Goal: Task Accomplishment & Management: Complete application form

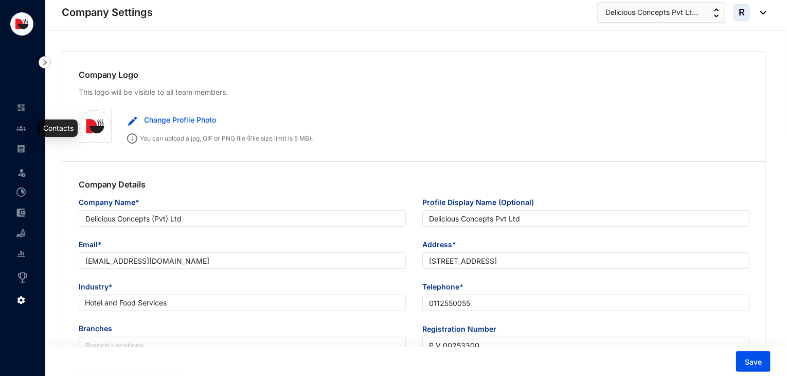
click at [25, 131] on img at bounding box center [20, 127] width 9 height 9
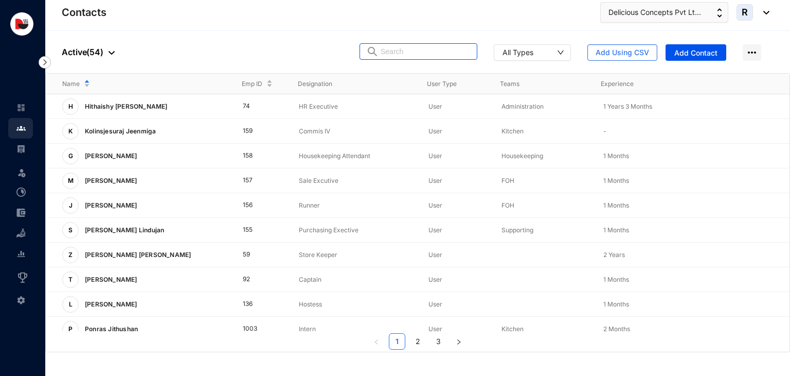
click at [418, 49] on input "text" at bounding box center [426, 51] width 90 height 15
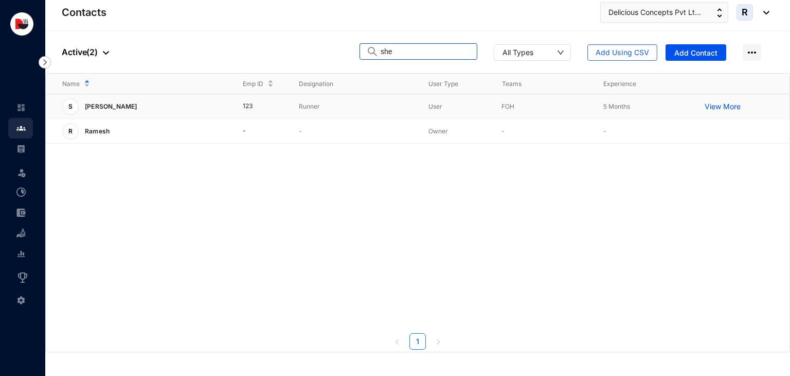
type input "she"
click at [346, 105] on p "Runner" at bounding box center [355, 106] width 113 height 10
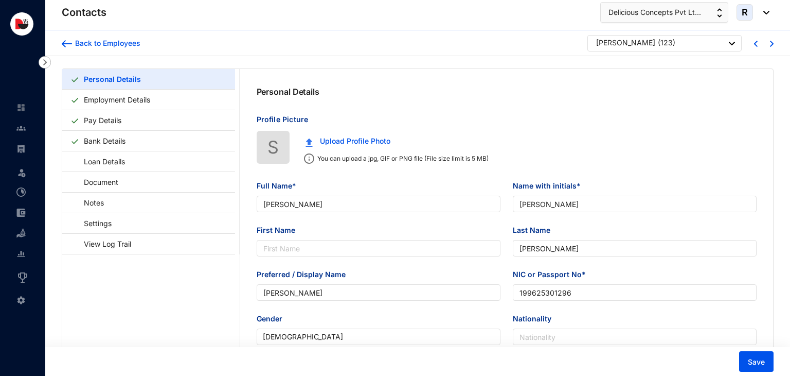
type input "[DATE]"
click at [130, 101] on link "Employment Details" at bounding box center [117, 99] width 75 height 21
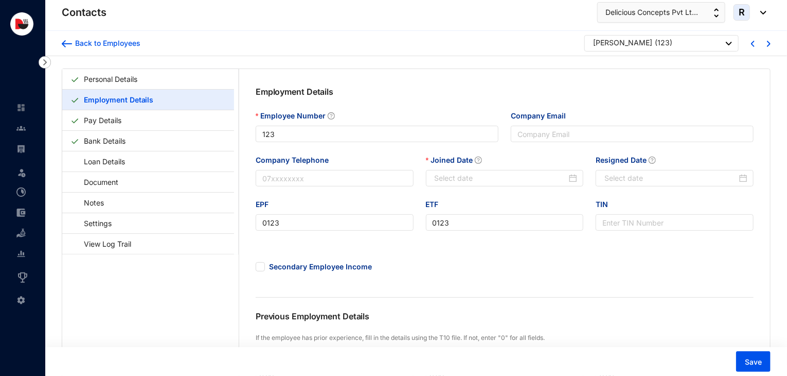
type input "2025-02-10"
type input "2025-07-31"
click at [97, 77] on link "Personal Details" at bounding box center [111, 78] width 62 height 21
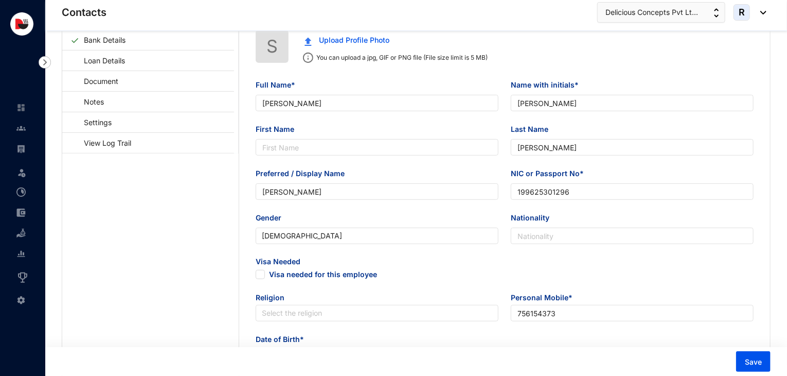
scroll to position [111, 0]
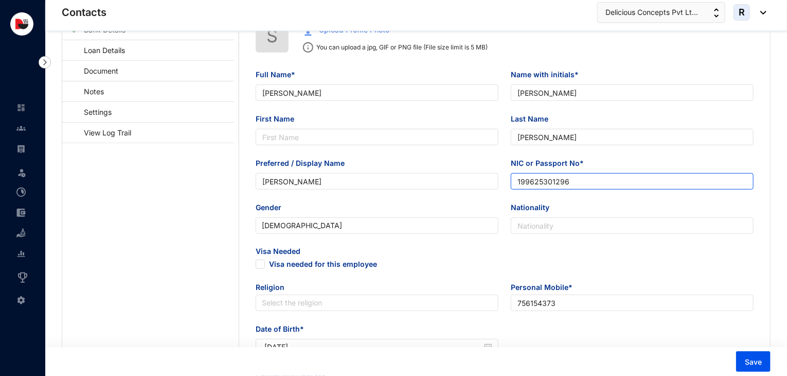
click at [519, 185] on input "199625301296" at bounding box center [632, 181] width 243 height 16
type input "0199625301296"
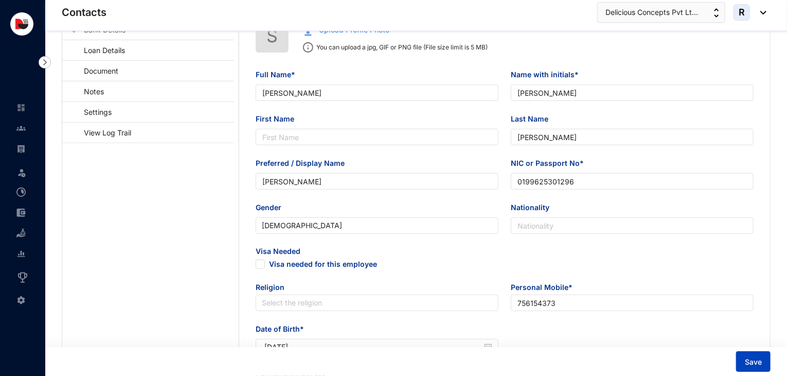
click at [747, 359] on span "Save" at bounding box center [753, 362] width 17 height 10
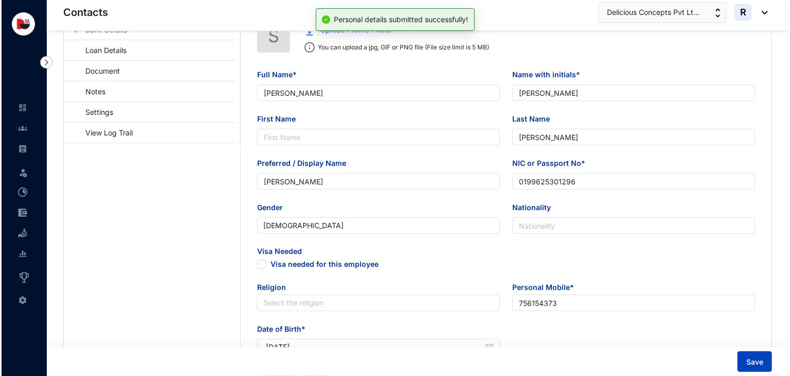
scroll to position [0, 0]
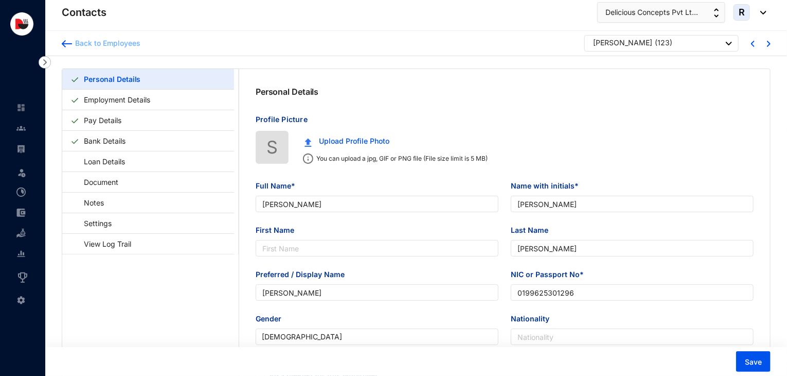
click at [105, 39] on div "Back to Employees" at bounding box center [106, 43] width 68 height 10
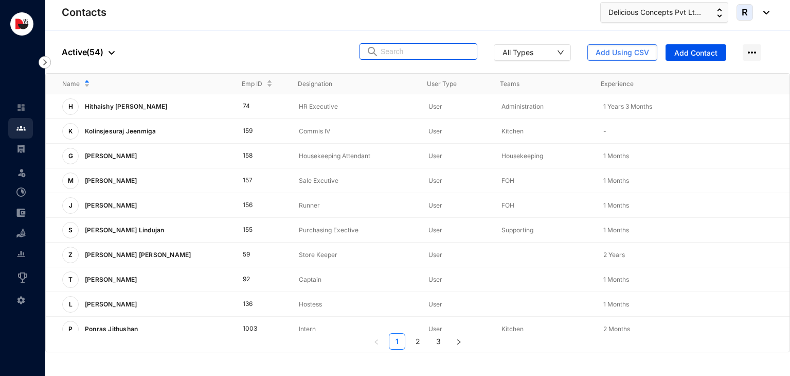
click at [407, 53] on input "text" at bounding box center [426, 51] width 90 height 15
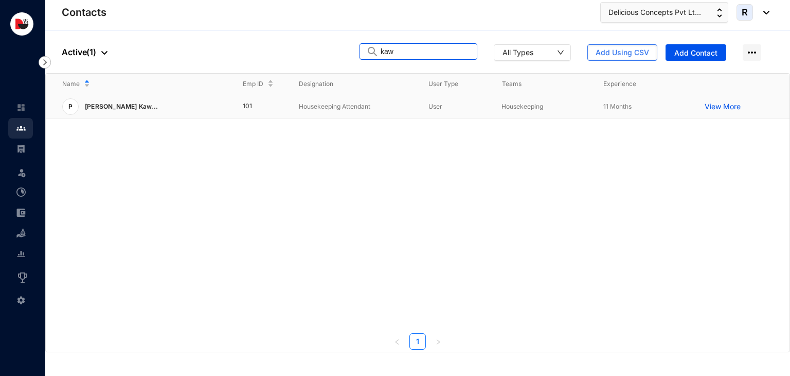
type input "kaw"
click at [364, 114] on td "Housekeeping Attendant" at bounding box center [347, 106] width 130 height 25
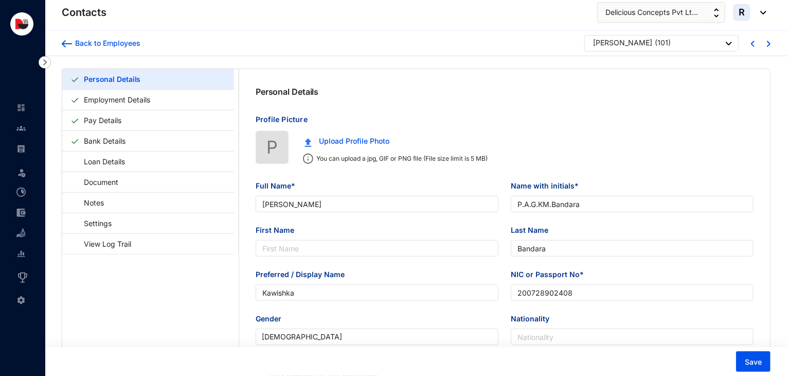
type input "[PERSON_NAME]"
type input "P.A.G.KM.Bandara"
type input "Bandara"
type input "Kawishka"
type input "200728902408"
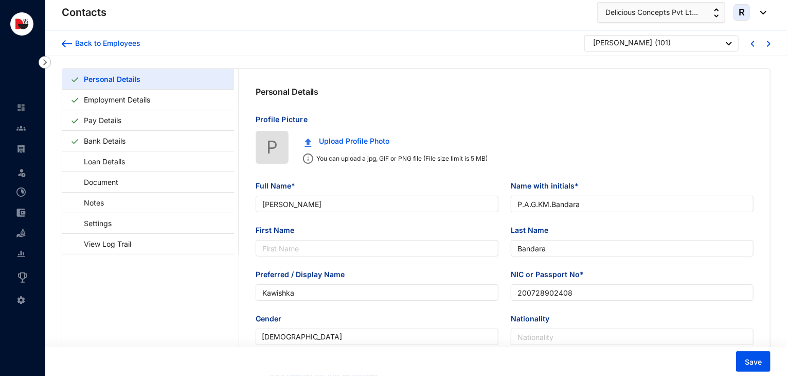
type input "766751254"
type input "[STREET_ADDRESS]."
type input "[DATE]"
click at [519, 295] on input "200728902408" at bounding box center [632, 292] width 243 height 16
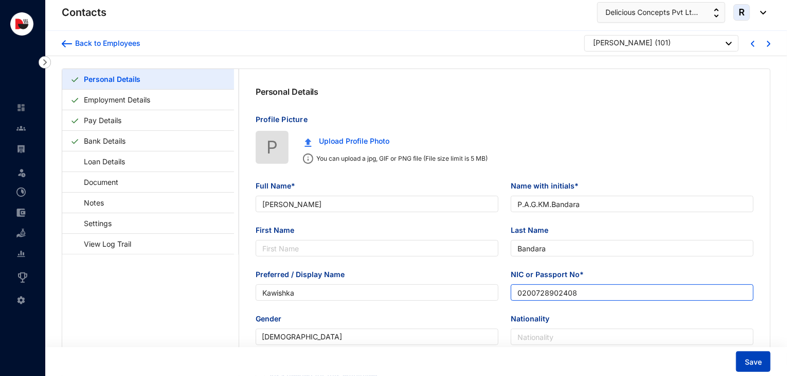
type input "0200728902408"
click at [752, 365] on span "Save" at bounding box center [753, 362] width 17 height 10
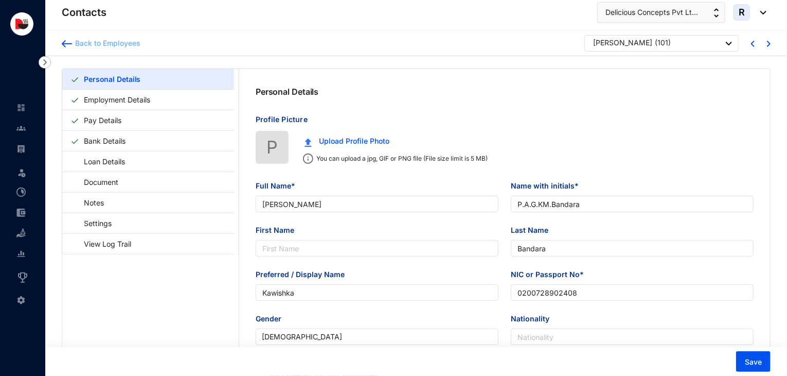
click at [102, 41] on div "Back to Employees" at bounding box center [106, 43] width 68 height 10
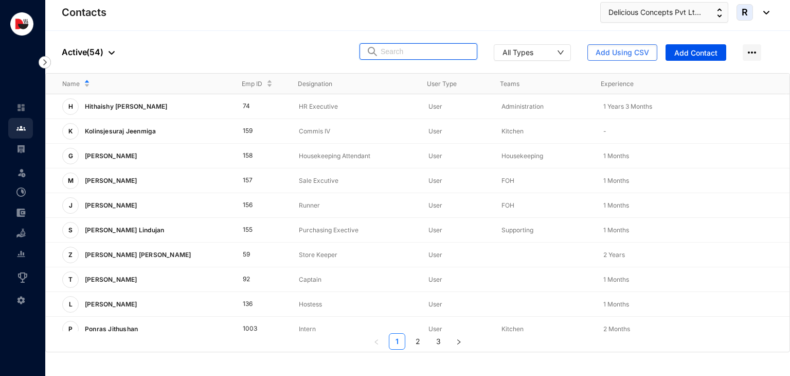
click at [407, 58] on input "text" at bounding box center [426, 51] width 90 height 15
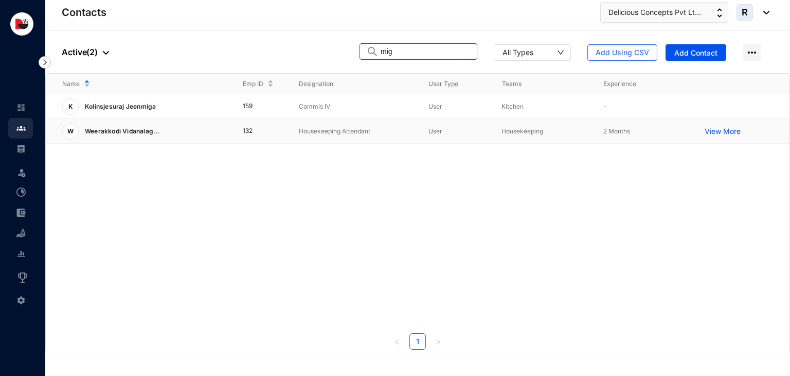
type input "mig"
click at [315, 130] on p "Housekeeping Attendant" at bounding box center [355, 131] width 113 height 10
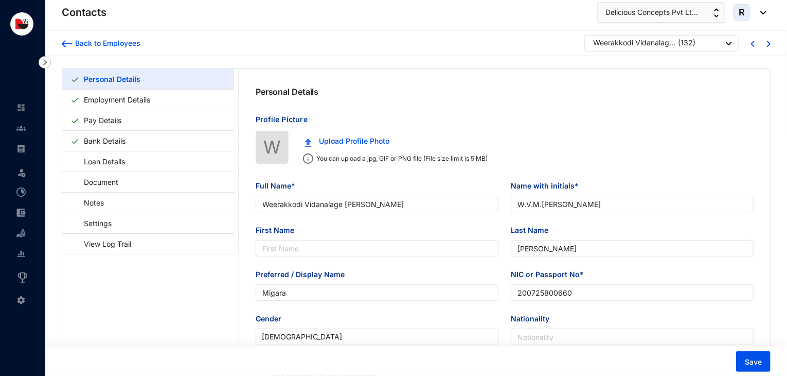
type input "Weerakkodi Vidanalage [PERSON_NAME]"
type input "W.V.M.[PERSON_NAME]"
type input "[PERSON_NAME]"
type input "Migara"
type input "200725800660"
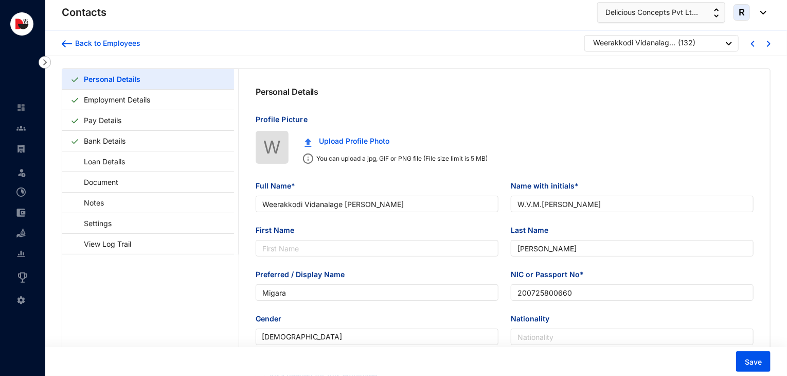
type input "770434988"
type input "79, Abkolawewa, [GEOGRAPHIC_DATA]."
type input "[DATE]"
click at [517, 293] on input "200725800660" at bounding box center [632, 292] width 243 height 16
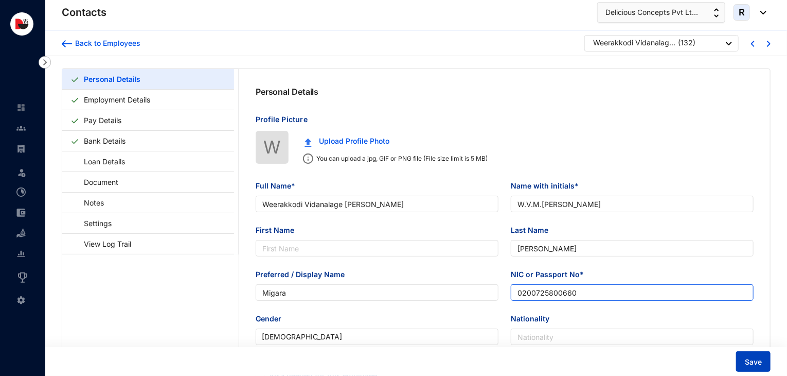
type input "0200725800660"
click at [752, 361] on span "Save" at bounding box center [753, 362] width 17 height 10
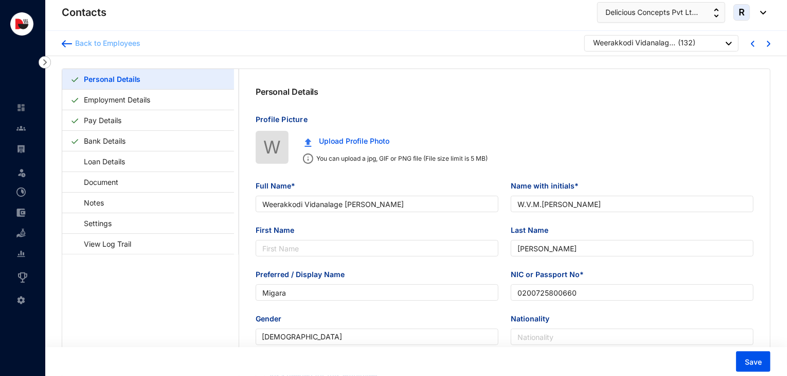
click at [132, 48] on div "Back to Employees" at bounding box center [106, 43] width 68 height 10
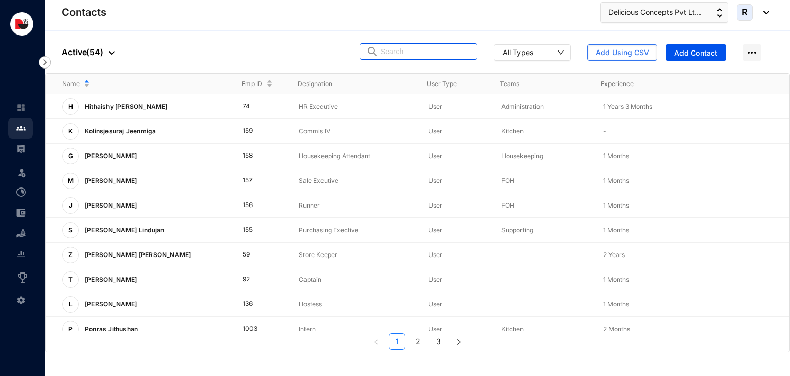
click at [410, 56] on input "text" at bounding box center [426, 51] width 90 height 15
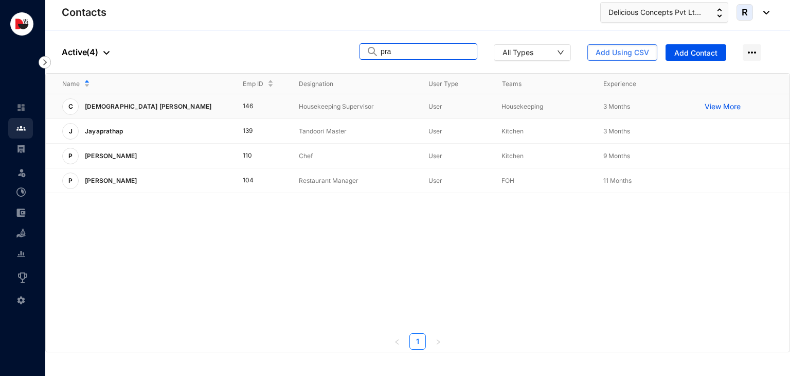
type input "pra"
click at [311, 104] on p "Housekeeping Supervisor" at bounding box center [355, 106] width 113 height 10
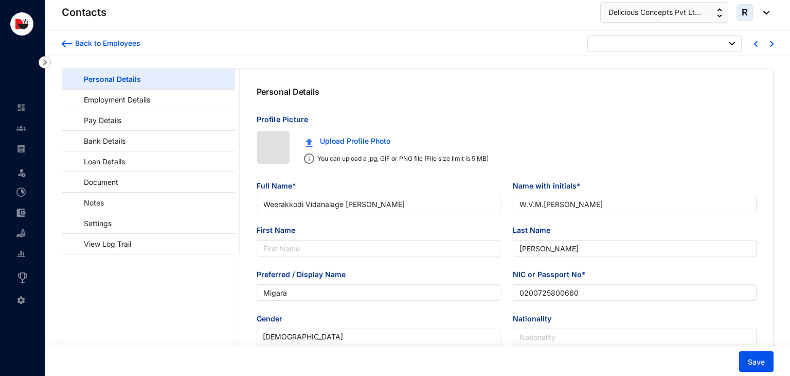
type input "[DATE]"
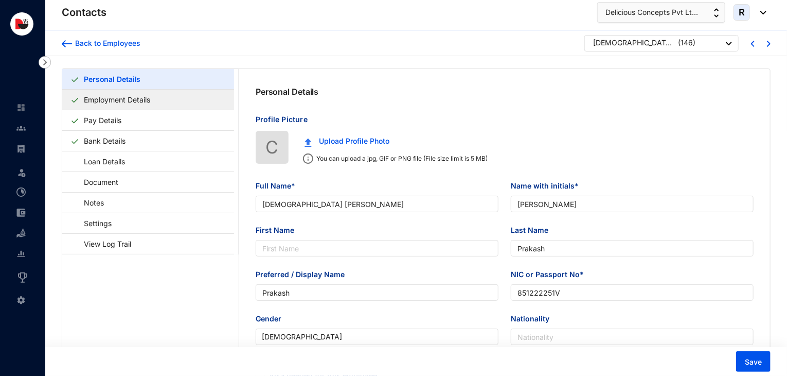
type input "[DEMOGRAPHIC_DATA] [PERSON_NAME]"
type input "[PERSON_NAME]"
type input "Prakash"
type input "851222251V"
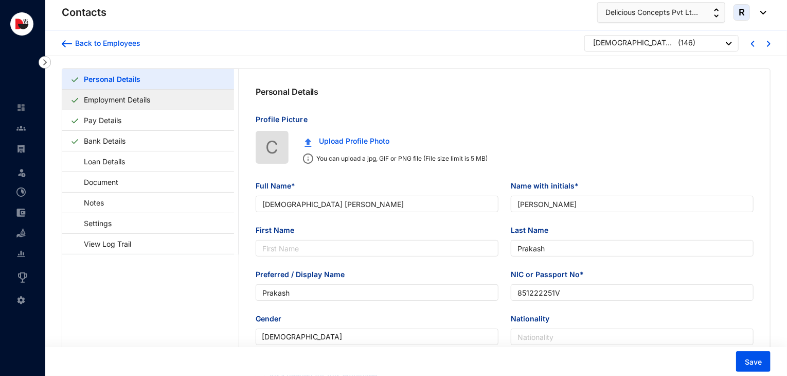
type input "779772866"
type input "[STREET_ADDRESS]."
type input "[DATE]"
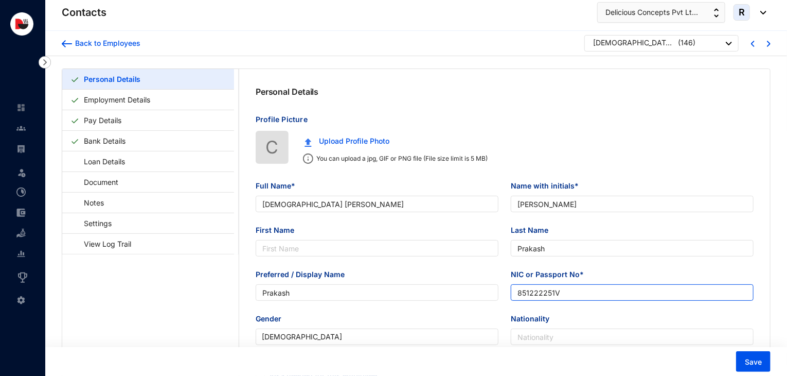
click at [518, 294] on input "851222251V" at bounding box center [632, 292] width 243 height 16
type input "0851222251V"
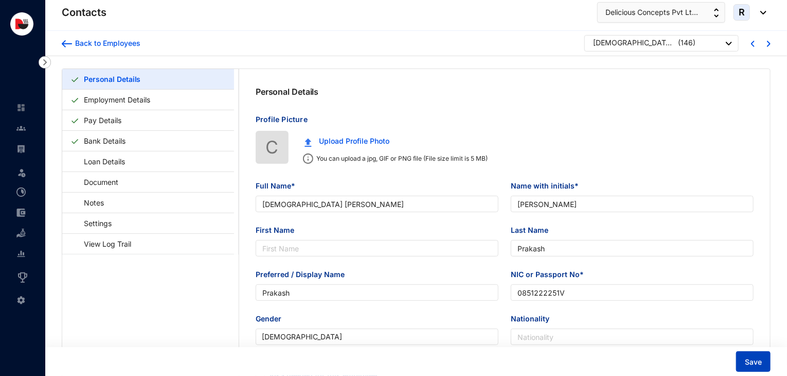
click at [746, 360] on span "Save" at bounding box center [753, 362] width 17 height 10
click at [121, 45] on div "Back to Employees" at bounding box center [106, 43] width 68 height 10
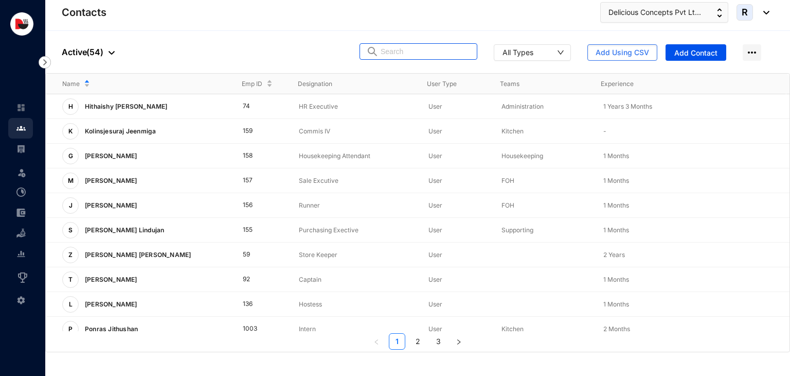
click at [412, 54] on input "text" at bounding box center [426, 51] width 90 height 15
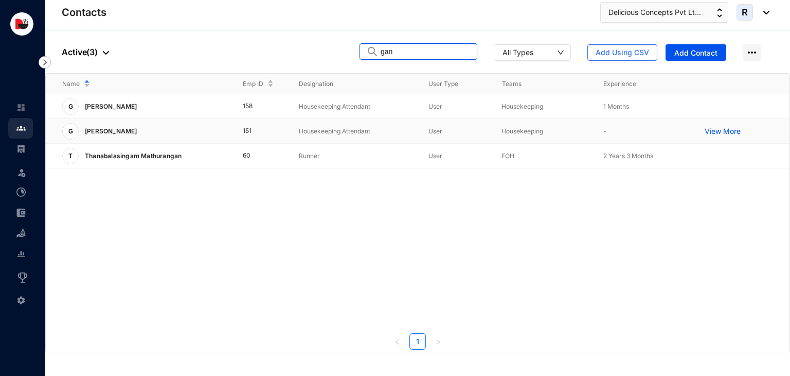
type input "gan"
click at [416, 129] on td "User" at bounding box center [448, 131] width 73 height 25
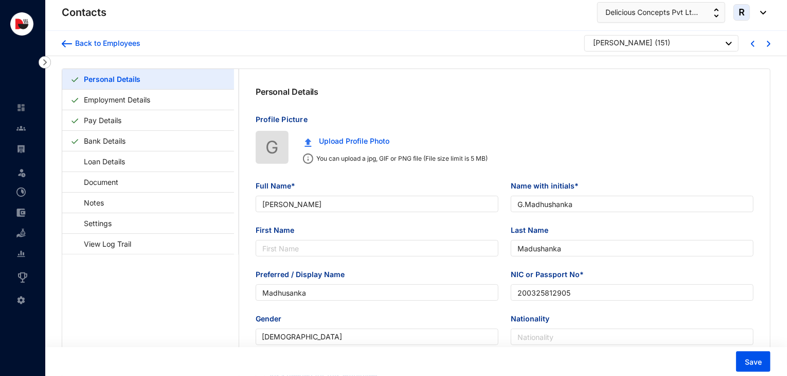
type input "[PERSON_NAME]"
type input "G.Madhushanka"
type input "Madushanka"
type input "Madhusanka"
type input "200325812905"
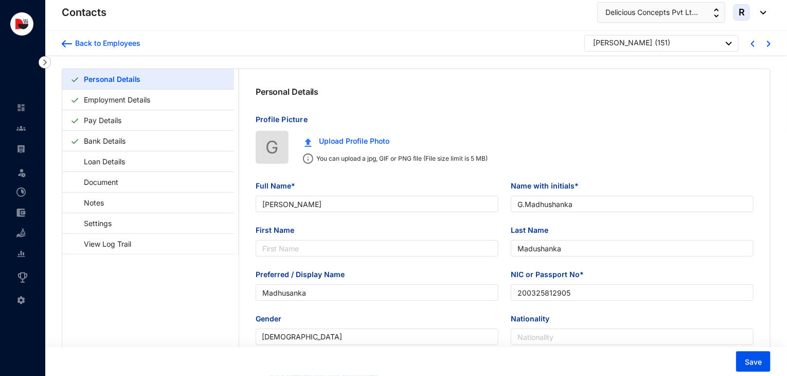
type input "0740380543"
type input "Habarawaththa, [GEOGRAPHIC_DATA]."
type input "[DATE]"
click at [517, 293] on input "200325812905" at bounding box center [632, 292] width 243 height 16
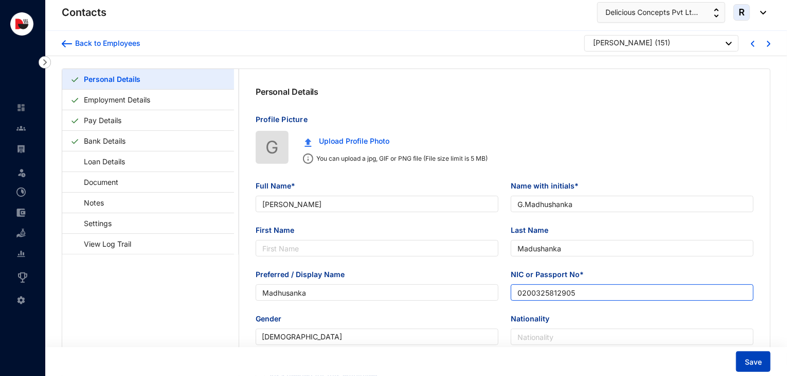
type input "0200325812905"
click at [749, 359] on span "Save" at bounding box center [753, 362] width 17 height 10
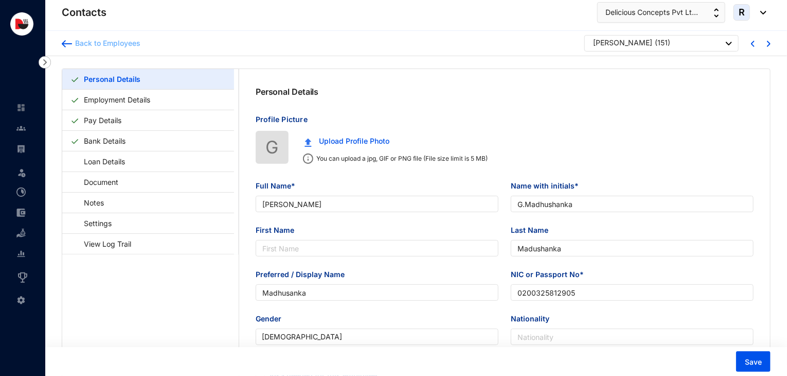
click at [115, 42] on div "Back to Employees" at bounding box center [106, 43] width 68 height 10
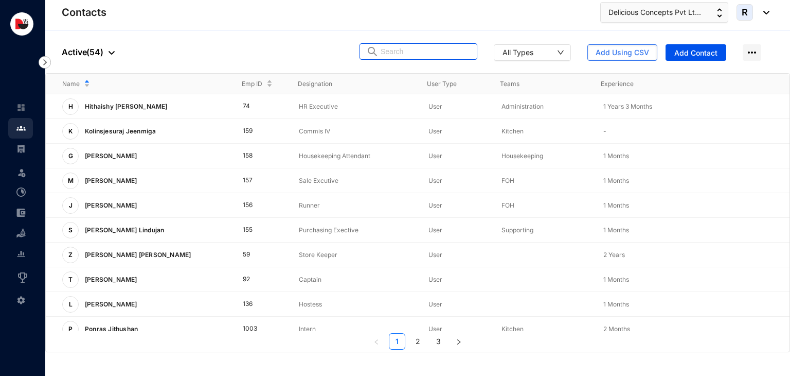
click at [403, 50] on input "text" at bounding box center [426, 51] width 90 height 15
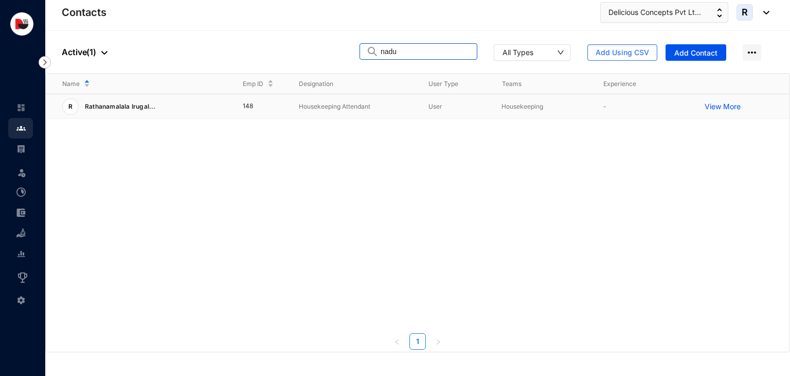
type input "nadu"
click at [398, 106] on p "Housekeeping Attendant" at bounding box center [355, 106] width 113 height 10
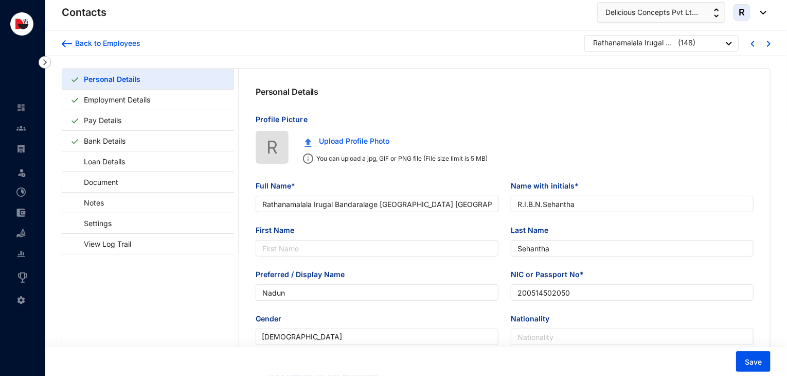
type input "Rathanamalala Irugal Bandaralage [GEOGRAPHIC_DATA] [GEOGRAPHIC_DATA]"
type input "R.I.B.N.Sehantha"
type input "Sehantha"
type input "Nadun"
type input "200514502050"
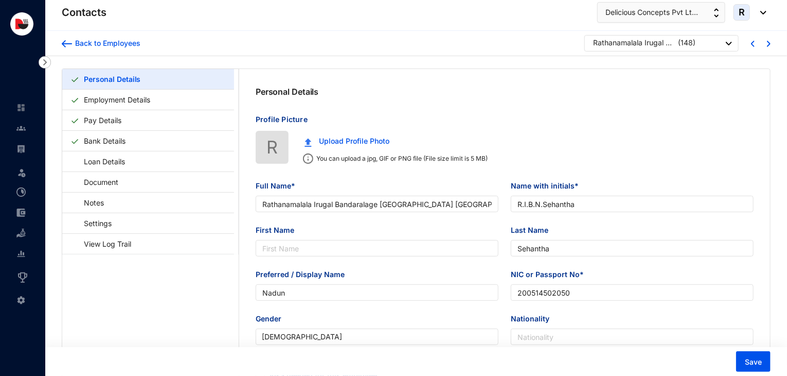
type input "741421107"
type input "No.30, [GEOGRAPHIC_DATA], [GEOGRAPHIC_DATA]."
type input "[DATE]"
click at [516, 293] on input "200514502050" at bounding box center [632, 292] width 243 height 16
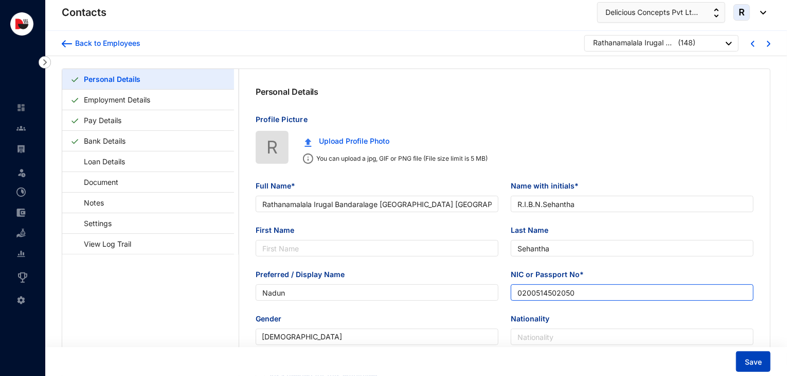
type input "0200514502050"
click at [756, 359] on span "Save" at bounding box center [753, 362] width 17 height 10
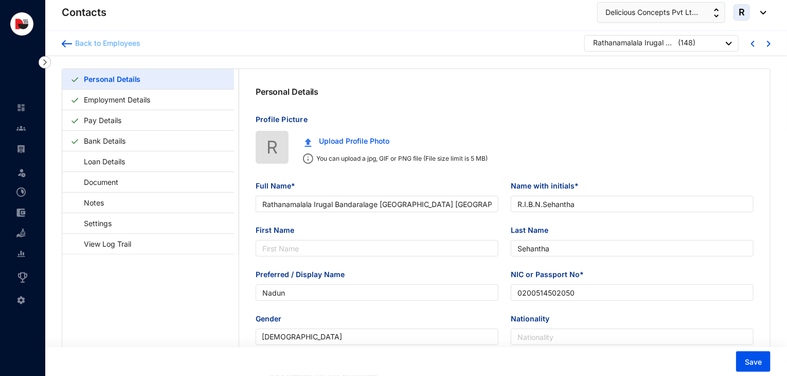
click at [138, 45] on div "Back to Employees" at bounding box center [106, 43] width 68 height 10
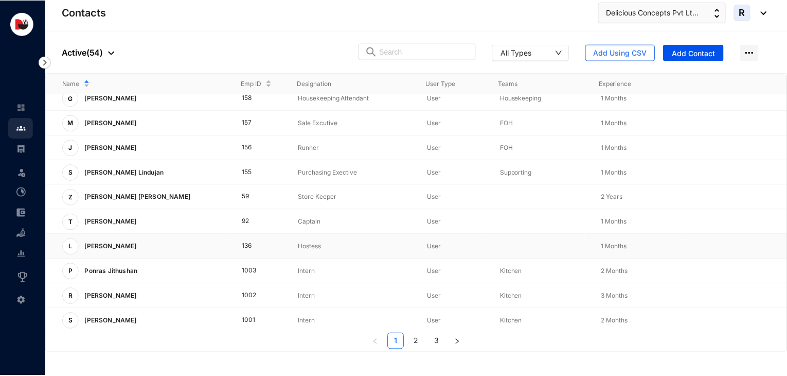
scroll to position [57, 0]
click at [622, 54] on span "Add Using CSV" at bounding box center [623, 52] width 54 height 10
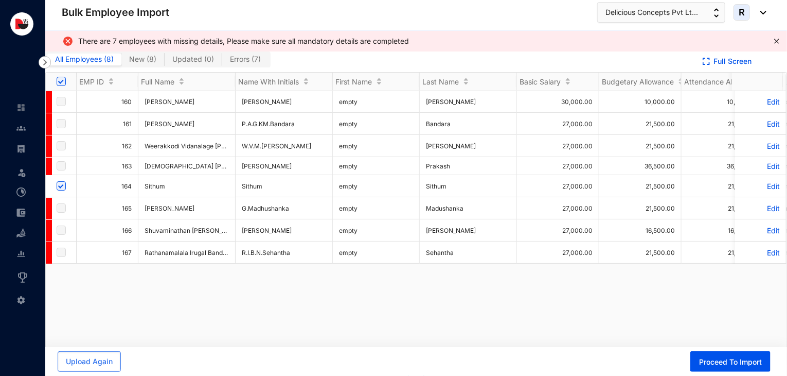
click at [68, 40] on img at bounding box center [68, 41] width 12 height 12
click at [774, 40] on icon "close" at bounding box center [777, 41] width 6 height 6
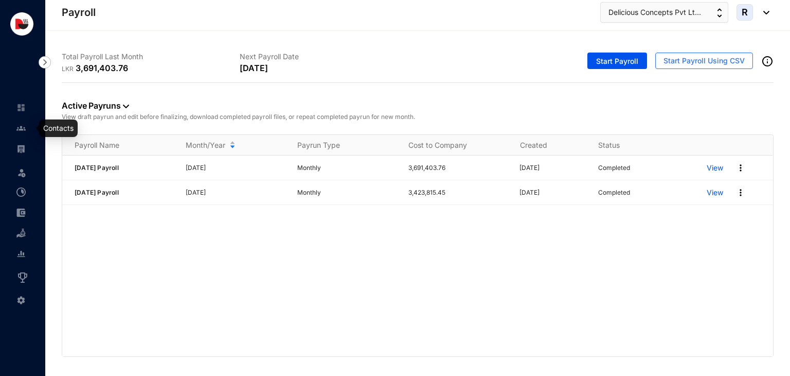
click at [27, 128] on link at bounding box center [29, 128] width 26 height 10
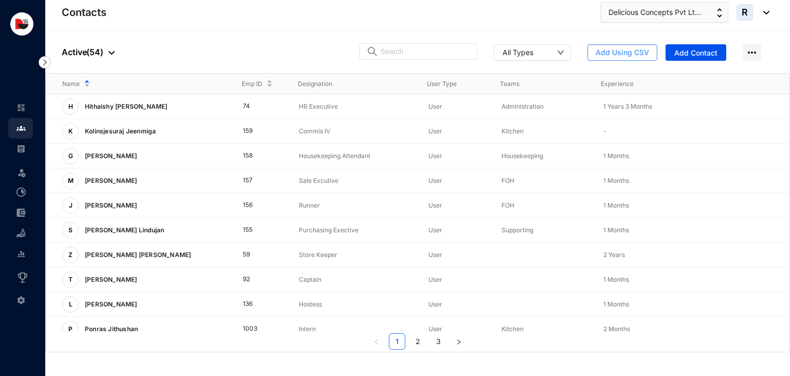
click at [649, 56] on span "Add Using CSV" at bounding box center [623, 52] width 54 height 10
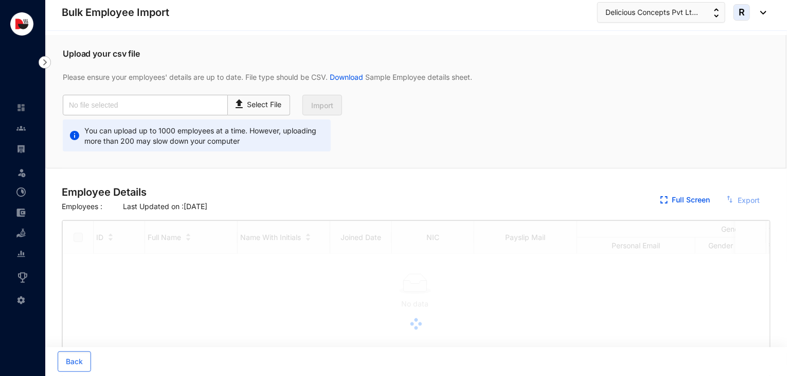
checkbox input "true"
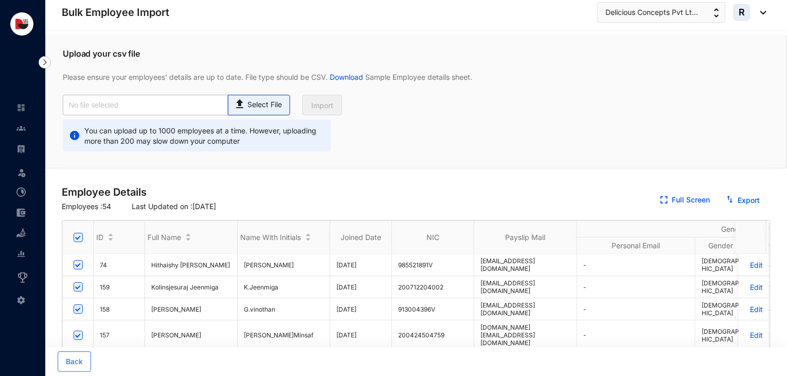
click at [271, 102] on p "Select File" at bounding box center [264, 104] width 34 height 11
click at [0, 0] on input "Select File" at bounding box center [0, 0] width 0 height 0
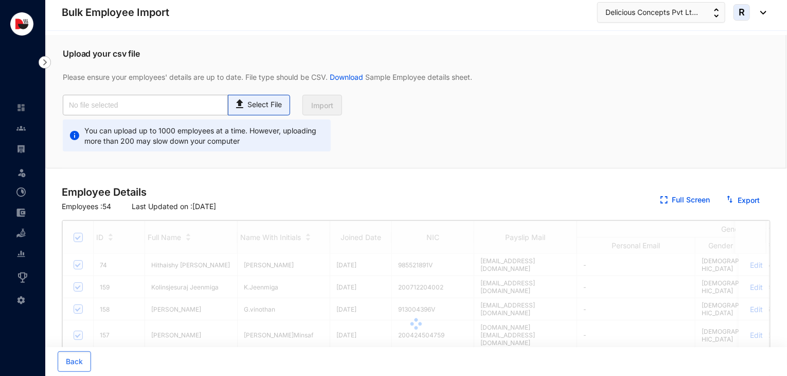
type input "HK NEW Staff add to software.csv"
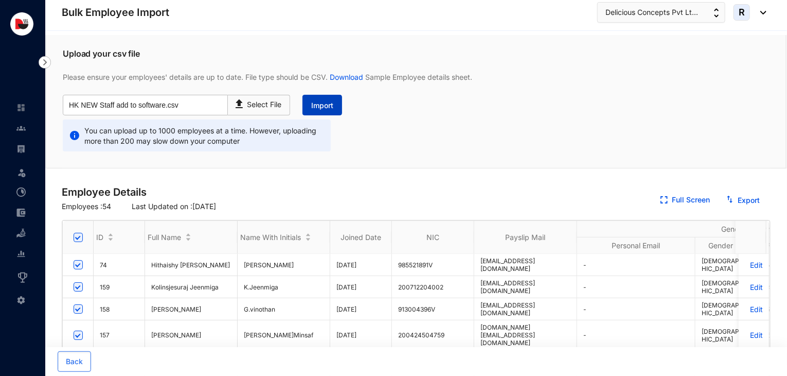
click at [323, 108] on span "Import" at bounding box center [322, 105] width 22 height 10
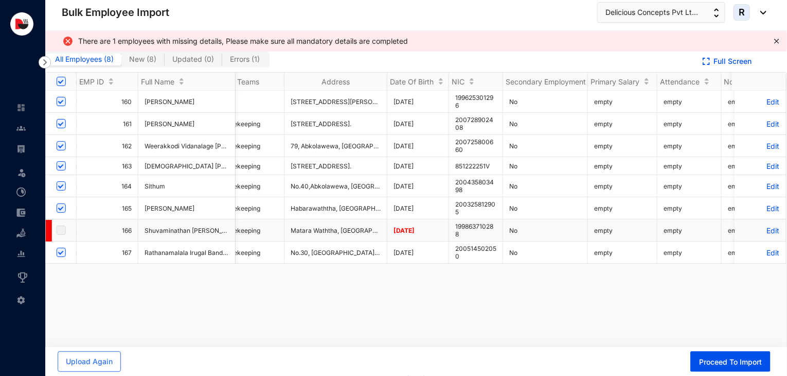
click at [759, 229] on p "Edit" at bounding box center [760, 230] width 39 height 9
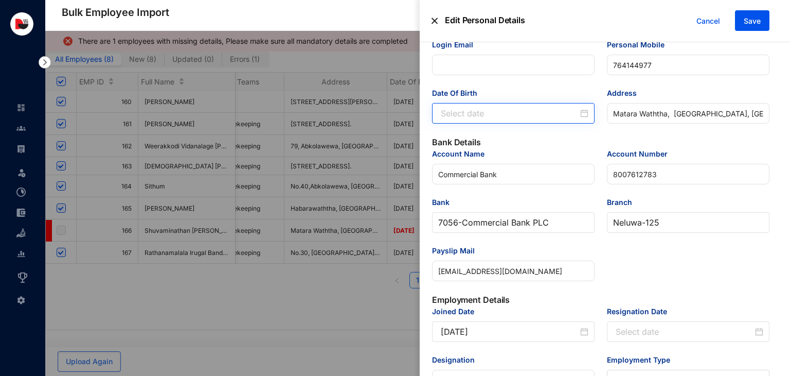
click at [584, 119] on div at bounding box center [515, 113] width 148 height 12
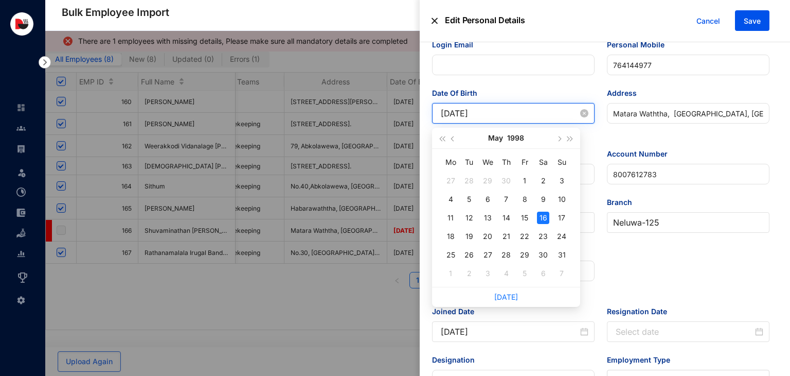
type input "[DATE]"
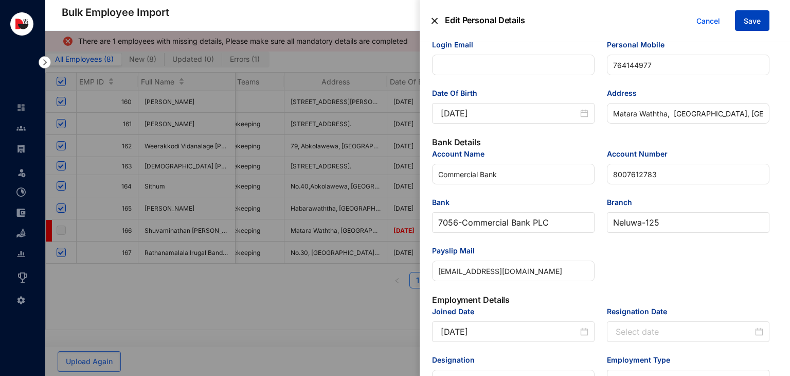
click at [752, 25] on span "Save" at bounding box center [752, 21] width 17 height 10
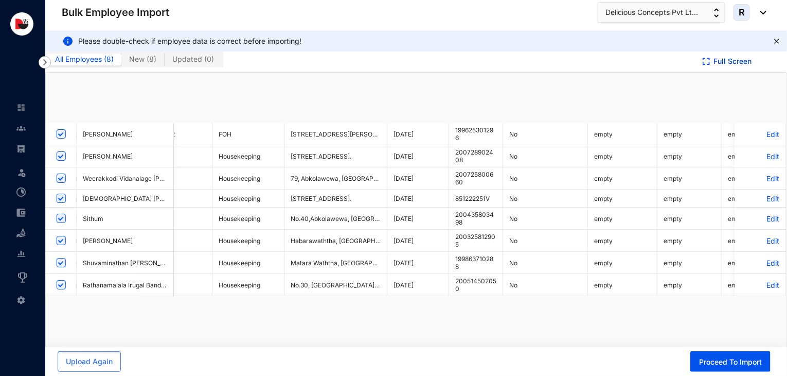
checkbox input "true"
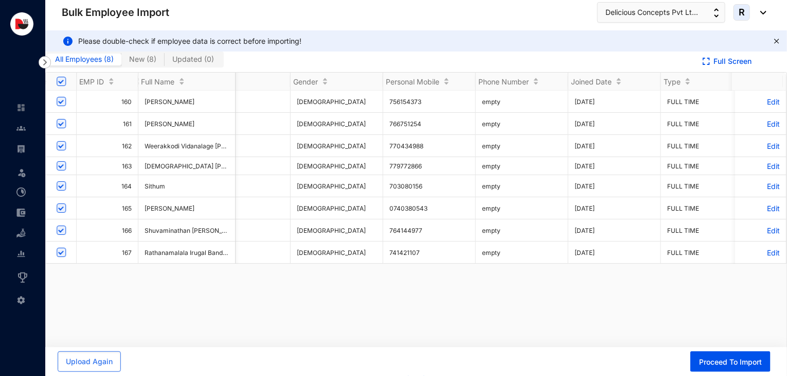
click at [760, 101] on p "Edit" at bounding box center [760, 101] width 39 height 9
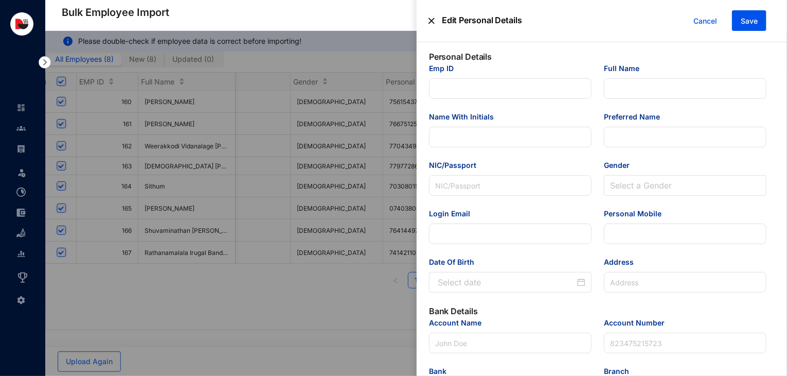
type input "160"
type input "[PERSON_NAME]"
type input "199625301296"
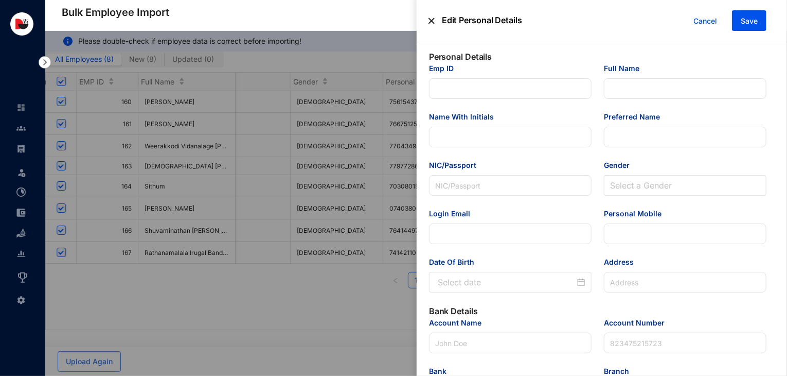
type input "756154373"
type input "[STREET_ADDRESS][PERSON_NAME]. [GEOGRAPHIC_DATA]. [GEOGRAPHIC_DATA]-03"
type input "Sampath Bank"
type input "100952214229"
type input "[EMAIL_ADDRESS][DOMAIN_NAME]"
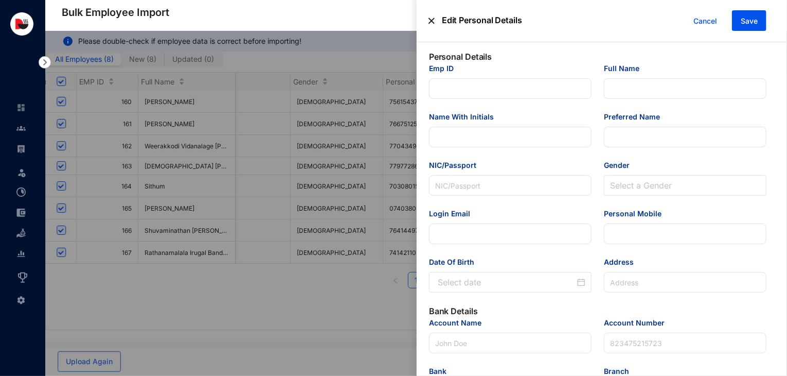
type input "Runner"
type input "Colombo-04"
type input "160"
type input "FOH"
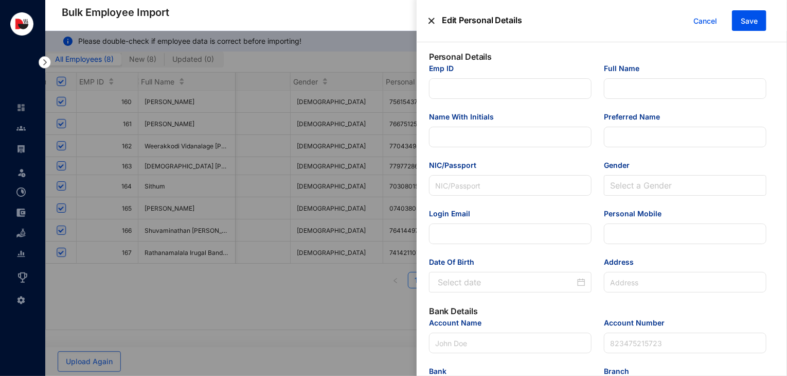
type Salary "30000"
type Allowance "10000"
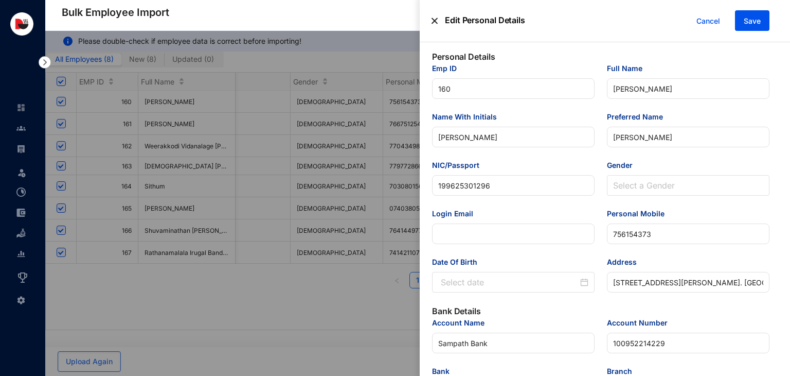
type input "[DATE]"
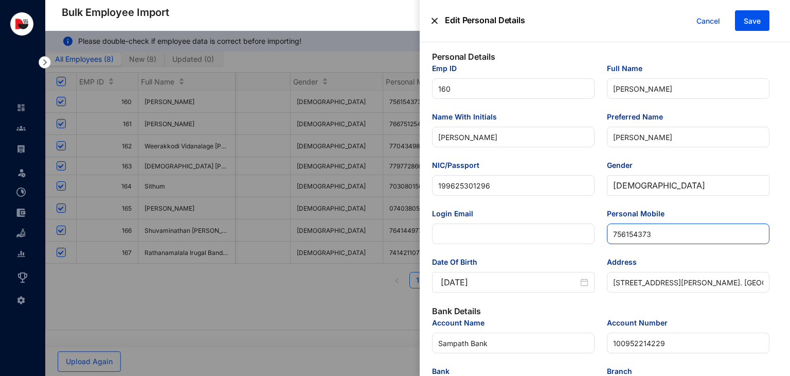
click at [611, 237] on input "756154373" at bounding box center [688, 233] width 163 height 21
type input "0756154373"
click at [751, 25] on span "Save" at bounding box center [752, 21] width 17 height 10
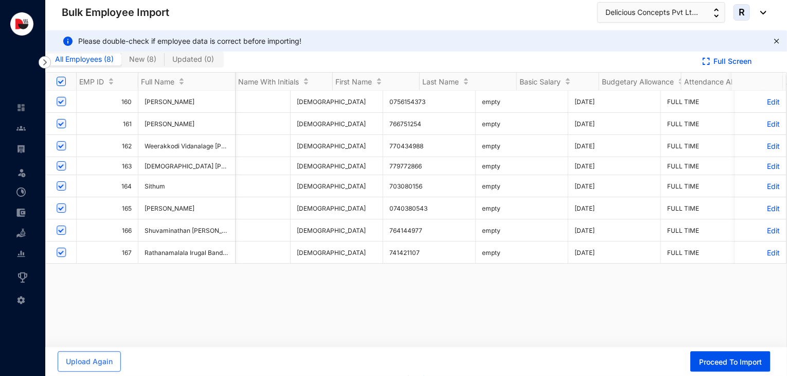
click at [761, 122] on p "Edit" at bounding box center [760, 123] width 39 height 9
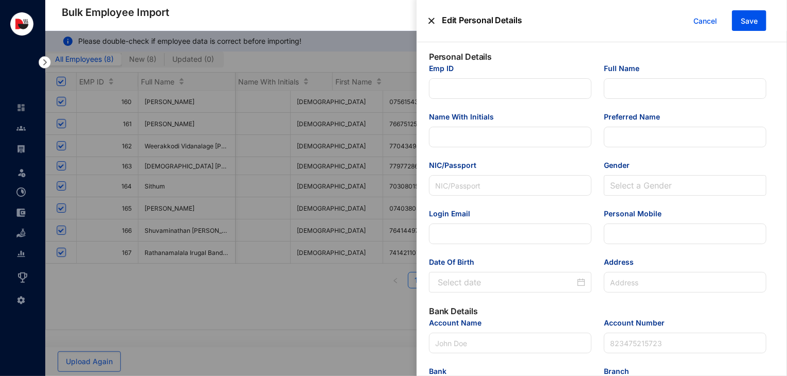
type input "161"
type input "[PERSON_NAME]"
type input "P.A.G.KM.Bandara"
type input "Kawishka"
type input "200728902408"
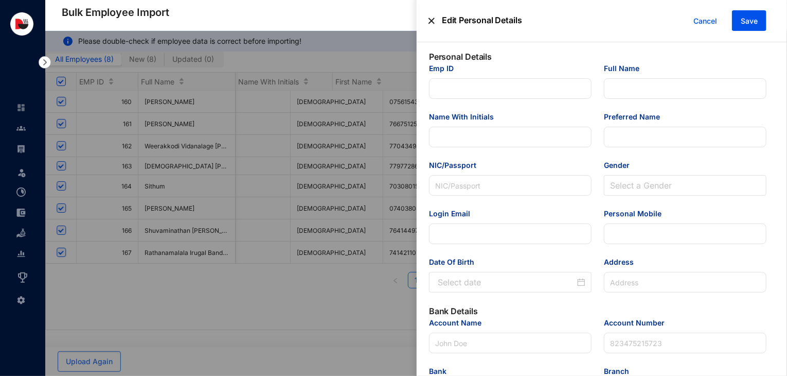
type input "766751254"
type input "[STREET_ADDRESS]."
type input "Commercial Bank"
type input "8023247310"
type input "[EMAIL_ADDRESS][DOMAIN_NAME]"
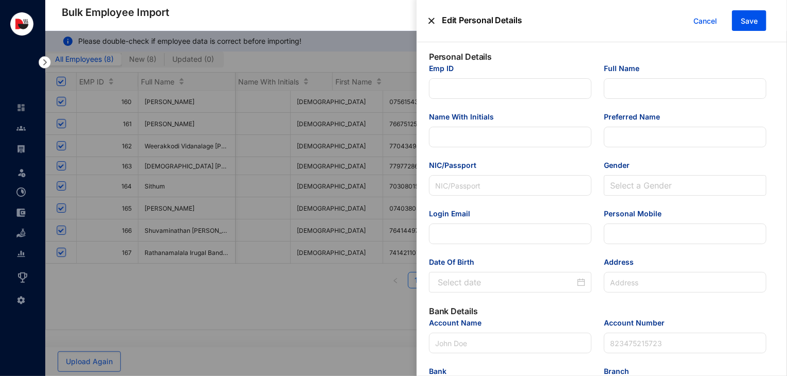
type input "Housekeeping Attendant"
type input "Colombo-04"
type input "161"
type input "Housekeeping"
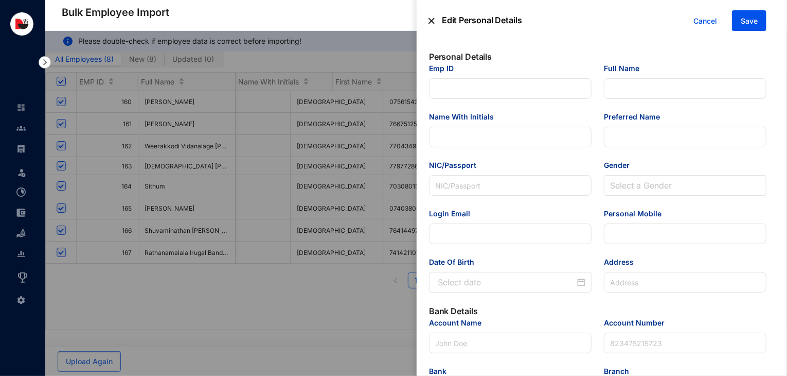
type Salary "27000"
type Allowance "21500"
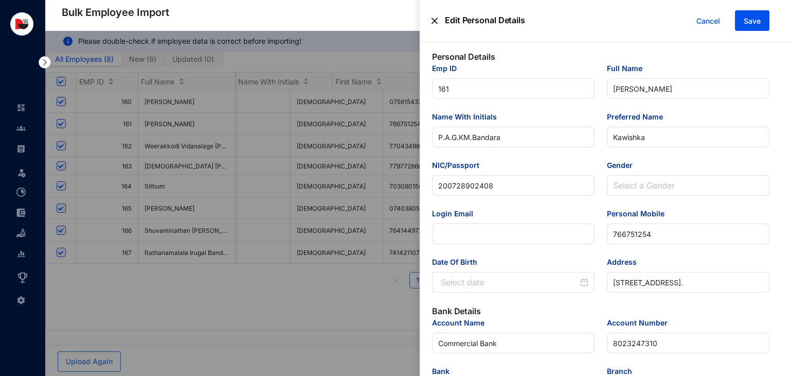
type input "[DATE]"
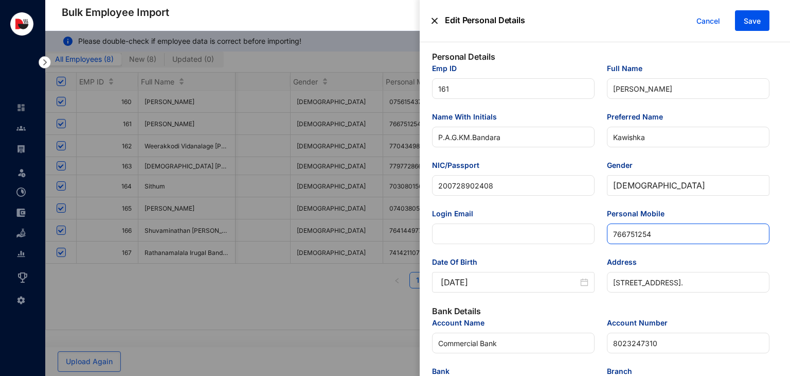
click at [612, 235] on input "766751254" at bounding box center [688, 233] width 163 height 21
type input "0766751254"
click at [759, 23] on span "Save" at bounding box center [752, 21] width 17 height 10
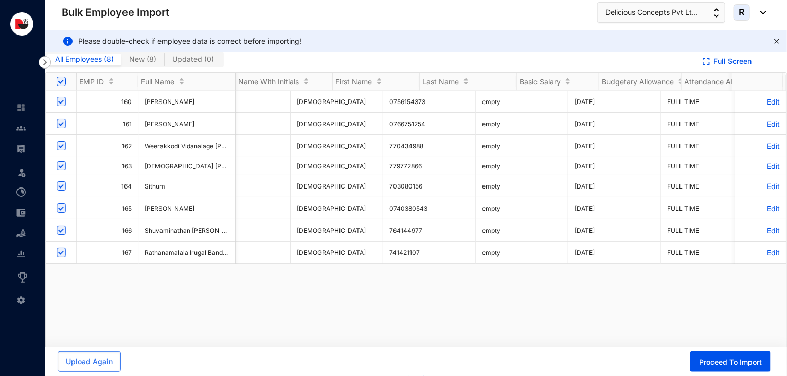
click at [763, 145] on p "Edit" at bounding box center [760, 145] width 39 height 9
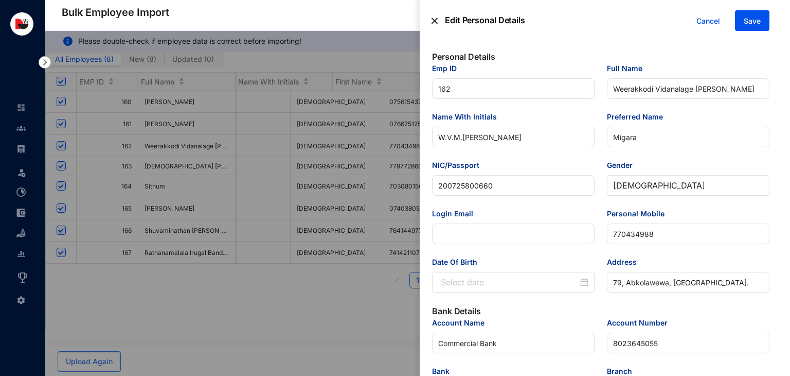
type input "[DATE]"
click at [613, 231] on input "770434988" at bounding box center [688, 233] width 163 height 21
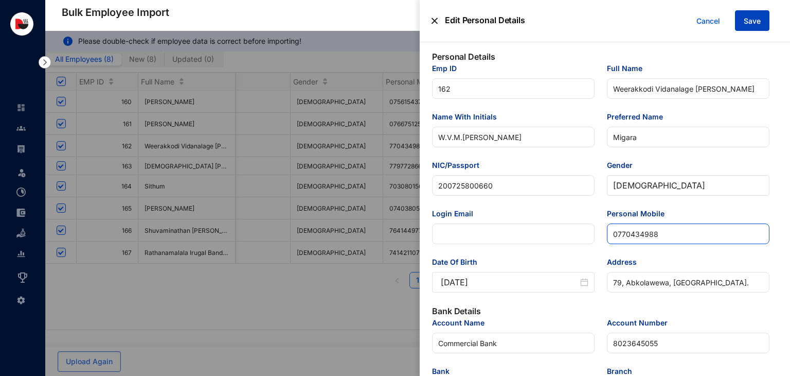
type input "0770434988"
click at [753, 19] on span "Save" at bounding box center [752, 21] width 17 height 10
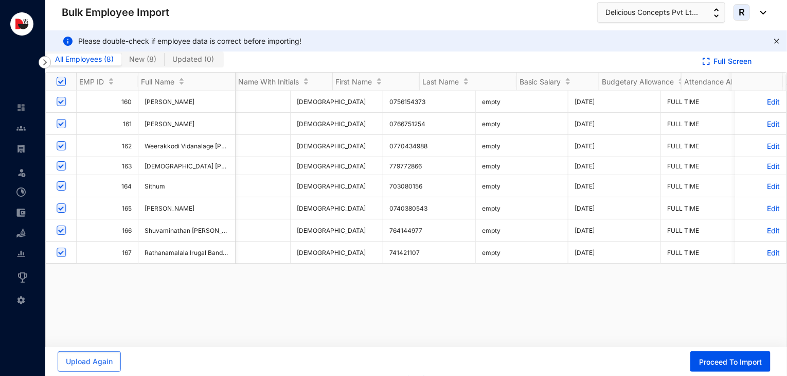
click at [762, 165] on p "Edit" at bounding box center [760, 166] width 39 height 9
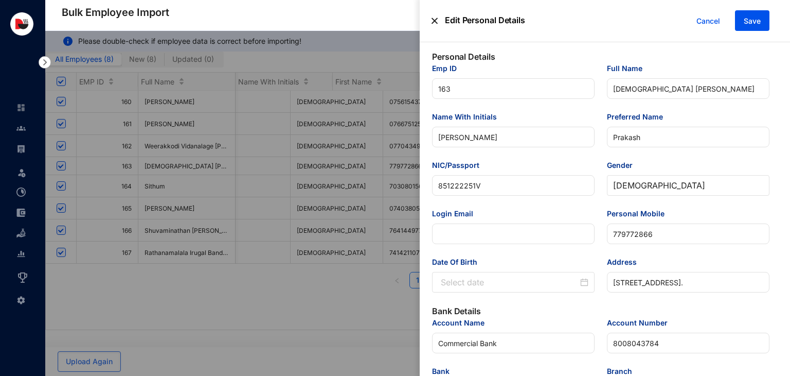
type input "[DATE]"
click at [611, 235] on input "779772866" at bounding box center [688, 233] width 163 height 21
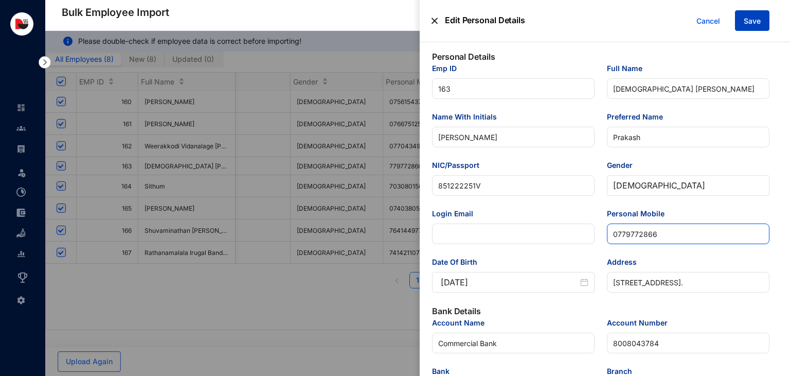
type input "0779772866"
click at [752, 19] on span "Save" at bounding box center [752, 21] width 17 height 10
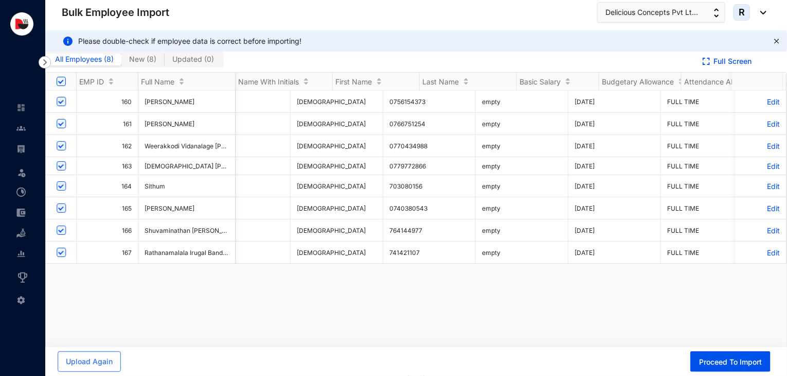
click at [762, 187] on p "Edit" at bounding box center [760, 186] width 39 height 9
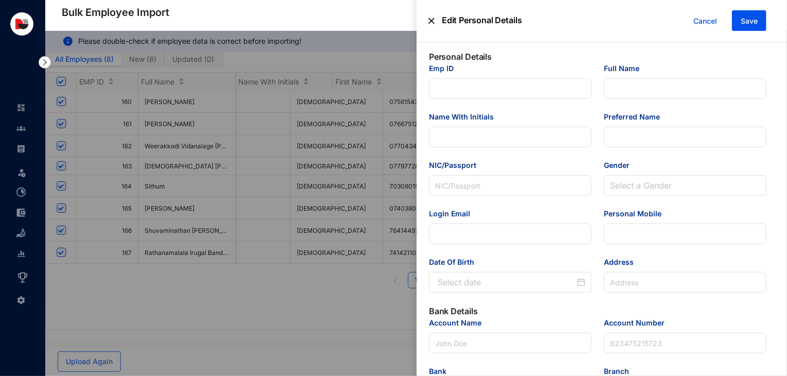
type input "164"
type input "Sithum"
type input "200435803498"
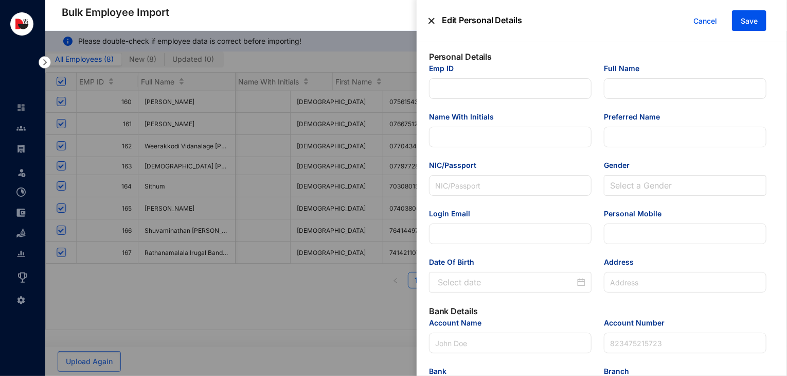
type input "703080156"
type input "No.40,Abkolawewa, [GEOGRAPHIC_DATA]."
type input "Commercial Bank"
type input "8025064984"
type input "[EMAIL_ADDRESS][DOMAIN_NAME]"
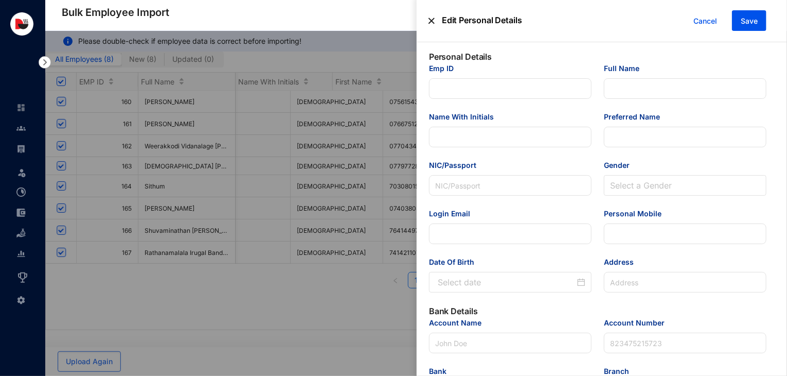
type input "Housekeeping Attendant"
type input "Colombo-04"
type input "164"
type input "Housekeeping"
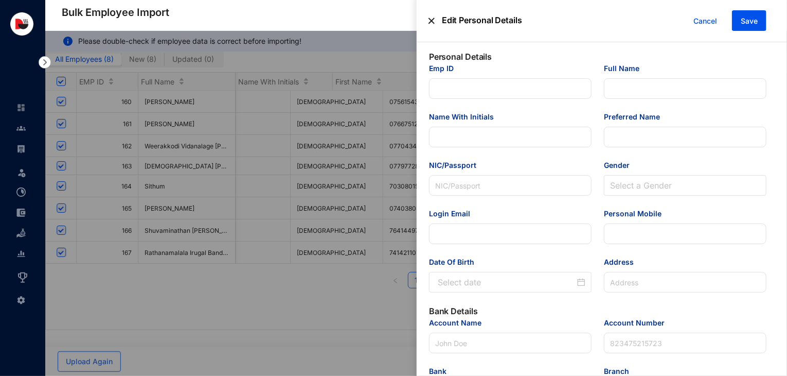
type Salary "27000"
type Allowance "21500"
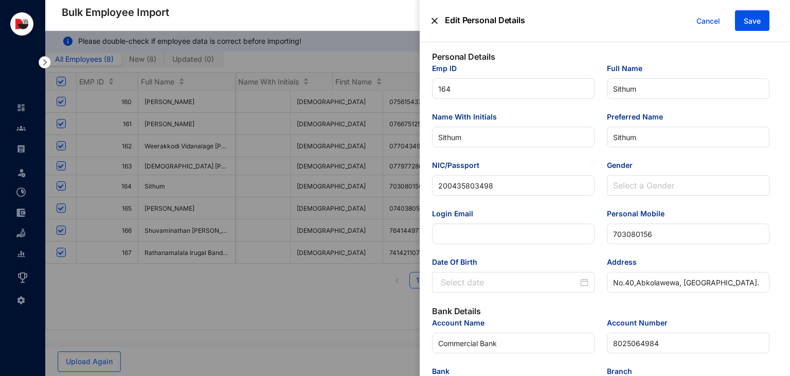
type input "[DATE]"
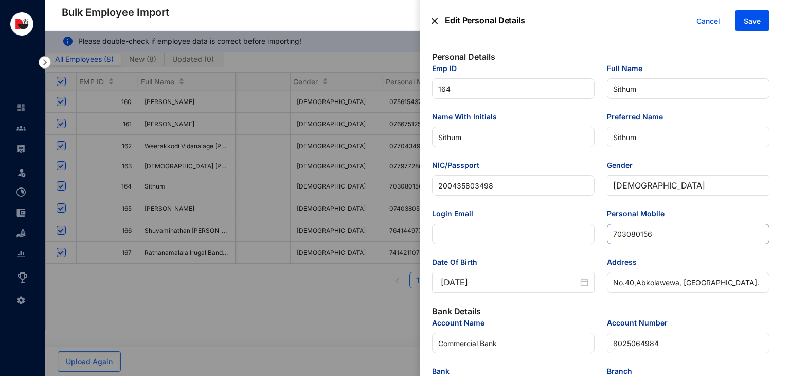
click at [612, 236] on input "703080156" at bounding box center [688, 233] width 163 height 21
type input "0703080156"
click at [751, 25] on span "Save" at bounding box center [752, 21] width 17 height 10
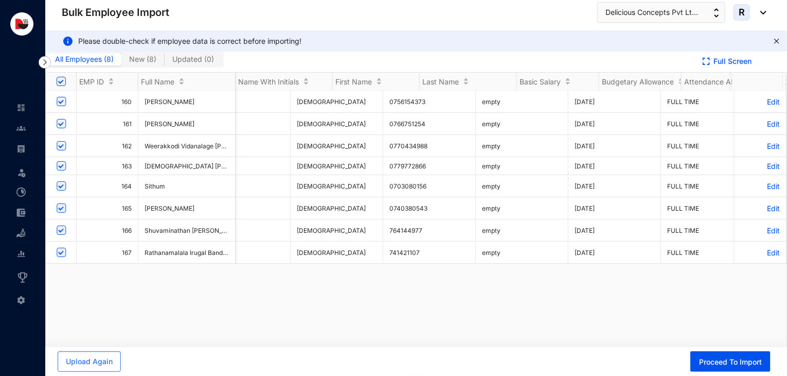
click at [768, 227] on p "Edit" at bounding box center [760, 230] width 39 height 9
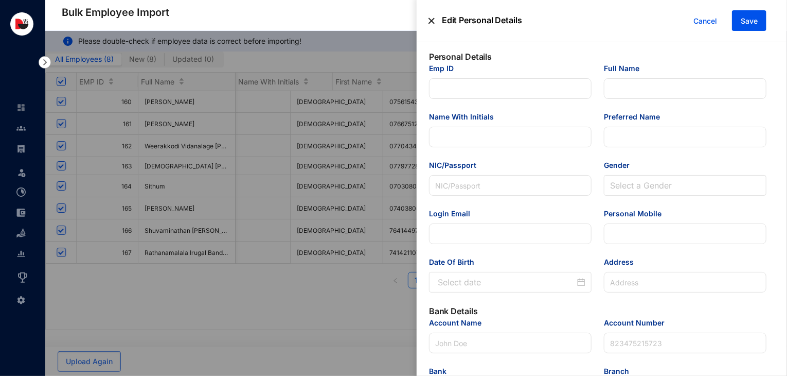
type input "166"
type input "Shuvaminathan [PERSON_NAME]"
type input "[PERSON_NAME]"
type input "199863710288"
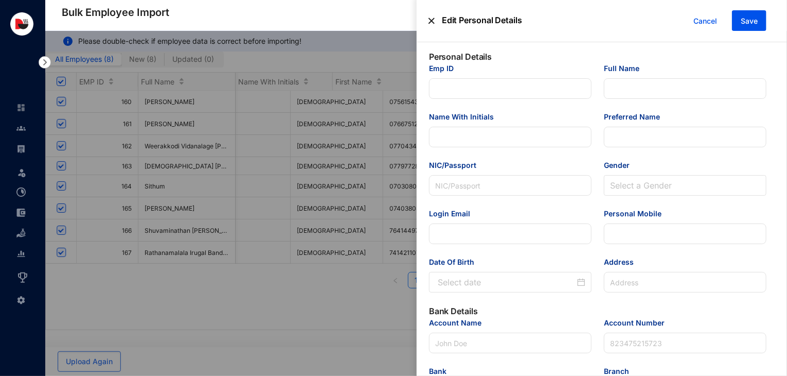
type input "764144977"
type input "Matara Waththa, [GEOGRAPHIC_DATA], [GEOGRAPHIC_DATA]."
type input "Commercial Bank"
type input "8007612783"
type input "[EMAIL_ADDRESS][DOMAIN_NAME]"
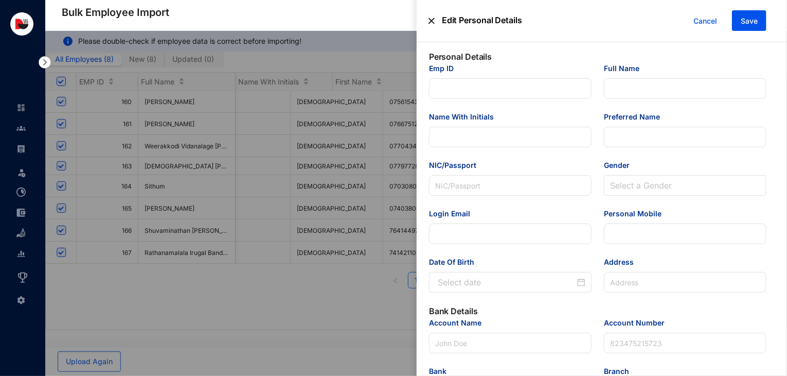
type input "Housekeeping Attendant"
type input "Colombo-04"
type input "166"
type input "Housekeeping"
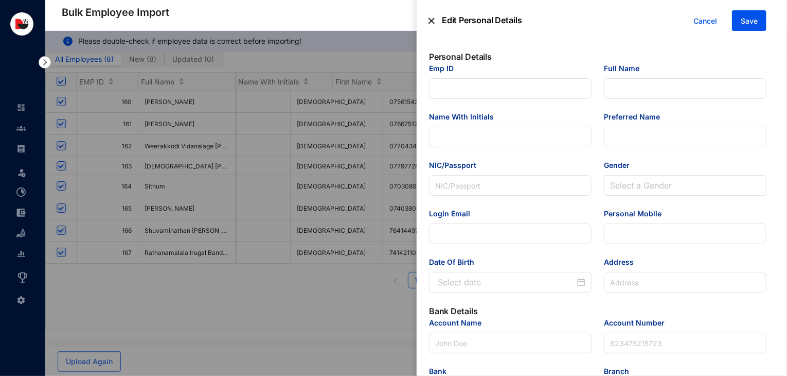
type Salary "27000"
type Allowance "16500"
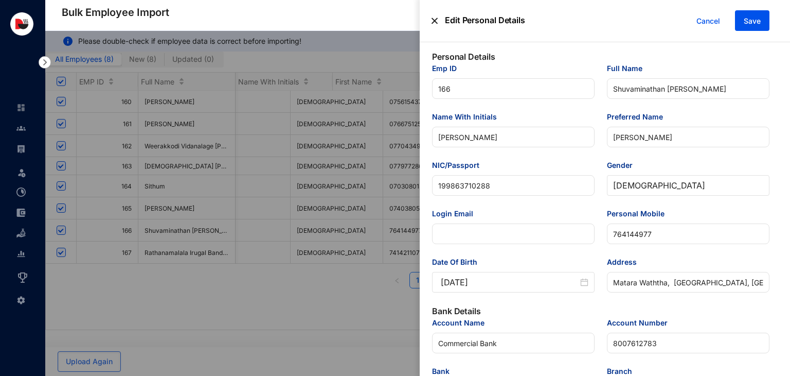
type input "[DATE]"
click at [611, 231] on input "764144977" at bounding box center [688, 233] width 163 height 21
type input "0764144977"
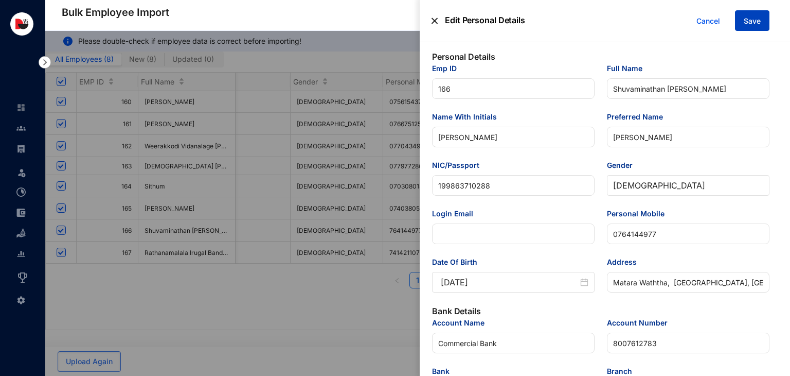
click at [753, 13] on button "Save" at bounding box center [752, 20] width 34 height 21
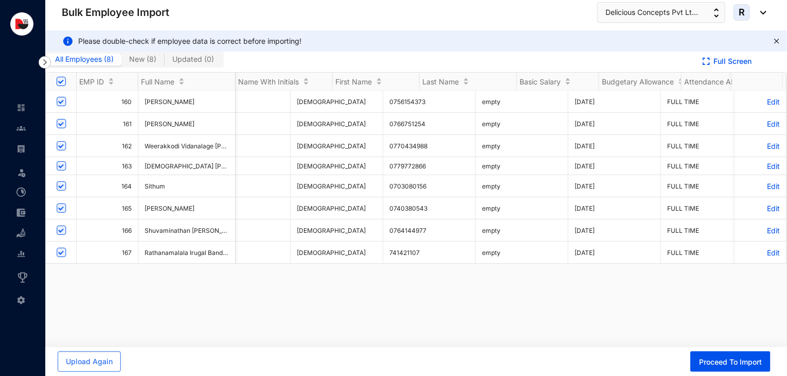
click at [762, 254] on p "Edit" at bounding box center [760, 252] width 39 height 9
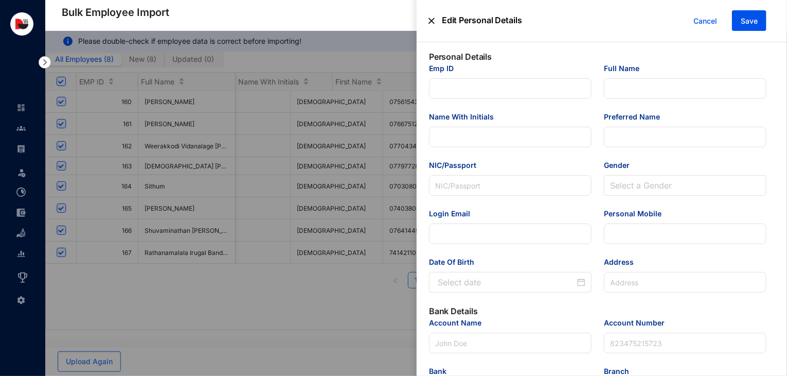
type input "167"
type input "Rathanamalala Irugal Bandaralage [GEOGRAPHIC_DATA] [GEOGRAPHIC_DATA]"
type input "R.I.B.N.Sehantha"
type input "Nadun"
type input "200514502050"
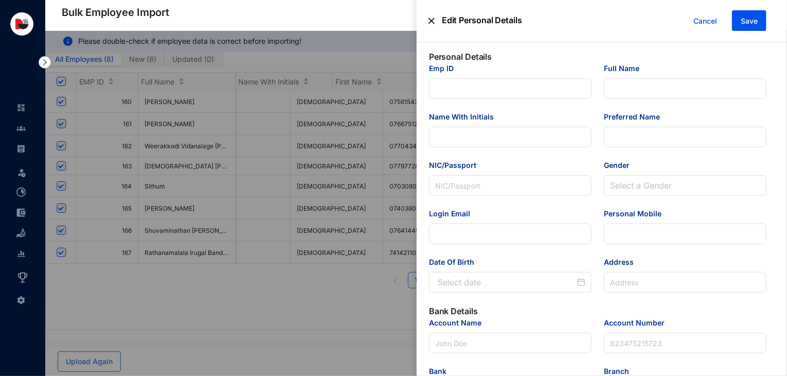
type input "741421107"
type input "No.30, [GEOGRAPHIC_DATA], [GEOGRAPHIC_DATA]."
type input "Commercial Bank"
type input "8025748969"
type input "[EMAIL_ADDRESS][DOMAIN_NAME]"
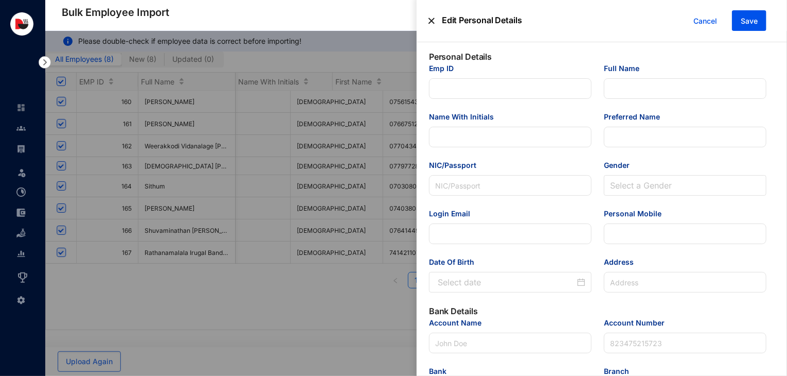
type input "Housekeeping Attendant"
type input "Colombo-04"
type input "167"
type input "Housekeeping"
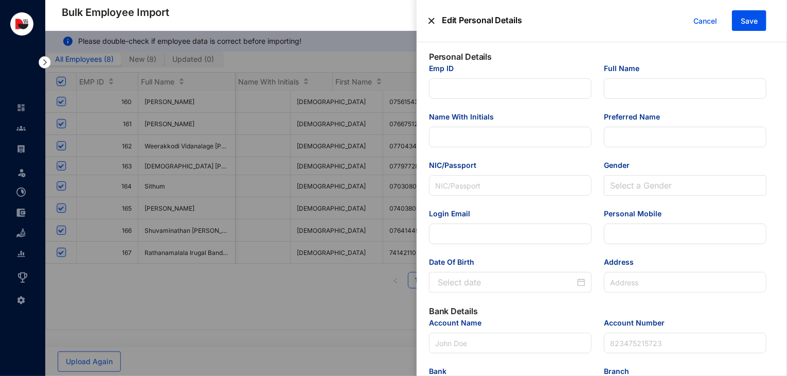
type Salary "27000"
type Allowance "21500"
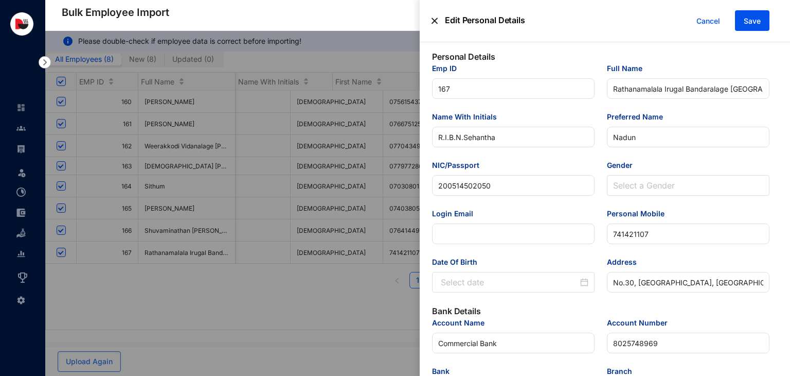
type input "[DATE]"
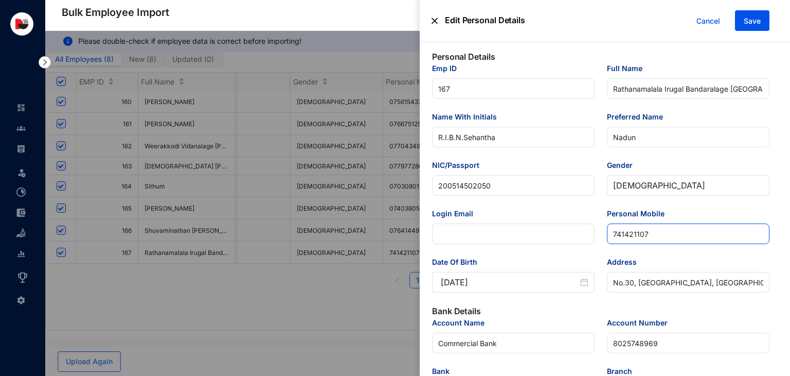
click at [611, 236] on input "741421107" at bounding box center [688, 233] width 163 height 21
type input "0741421107"
click at [763, 25] on button "Save" at bounding box center [752, 20] width 34 height 21
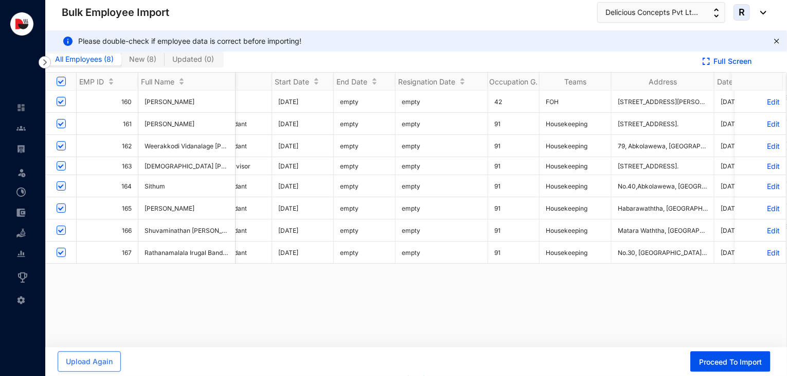
scroll to position [0, 2319]
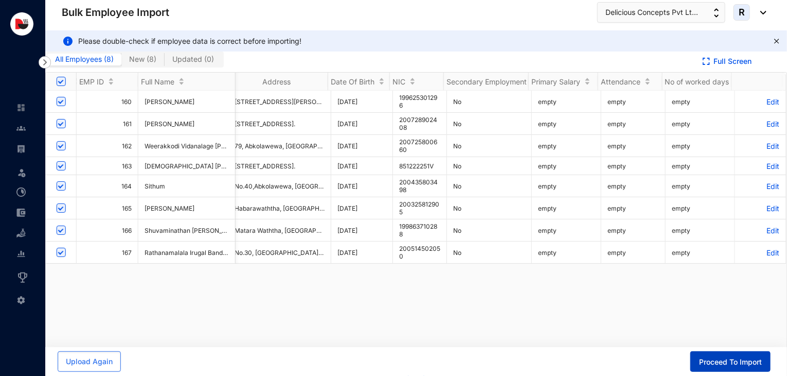
click at [710, 360] on span "Proceed To Import" at bounding box center [730, 362] width 63 height 10
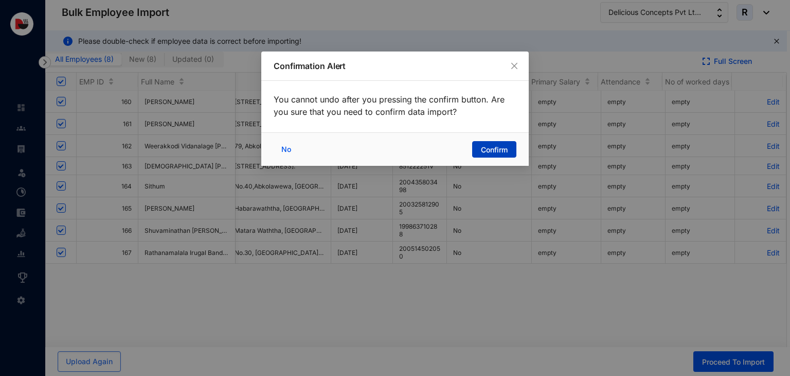
click at [496, 147] on span "Confirm" at bounding box center [494, 150] width 27 height 10
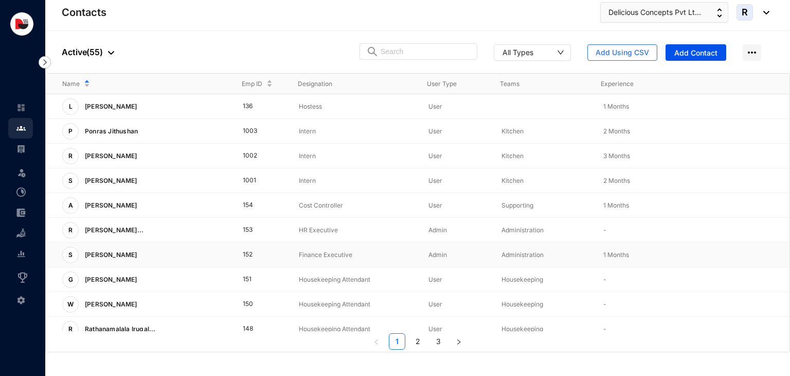
scroll to position [255, 0]
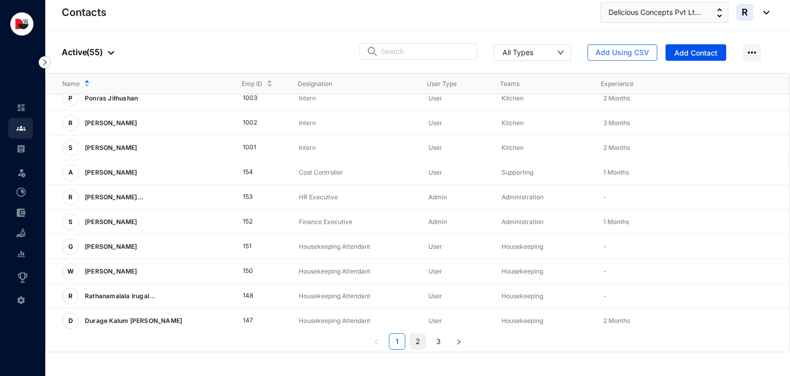
click at [414, 343] on link "2" at bounding box center [417, 340] width 15 height 15
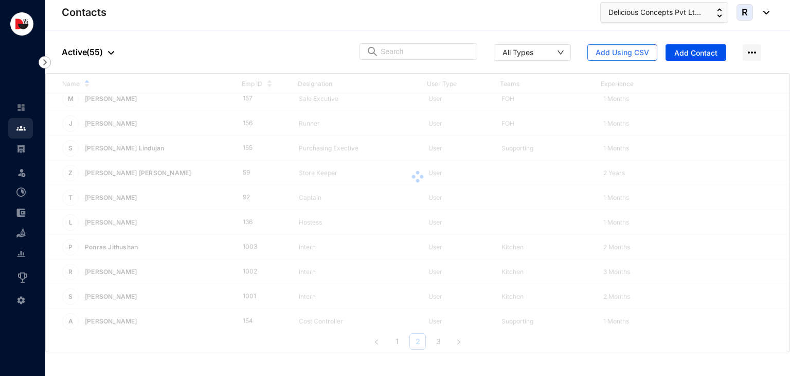
scroll to position [0, 0]
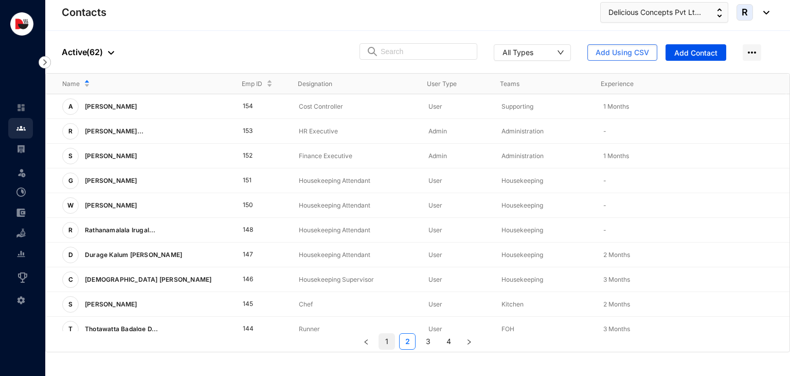
click at [388, 342] on link "1" at bounding box center [386, 340] width 15 height 15
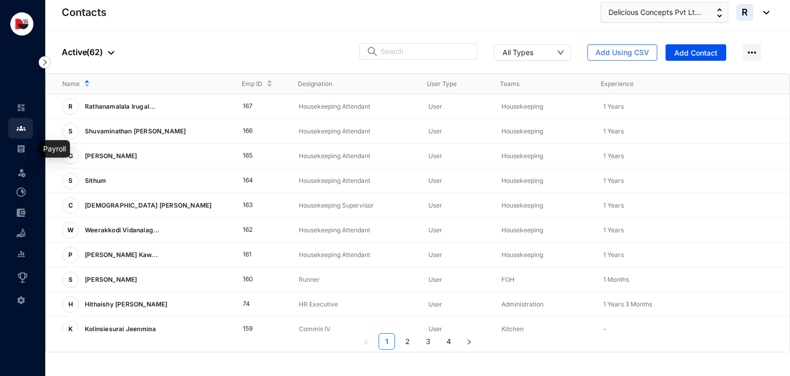
click at [22, 148] on img at bounding box center [20, 148] width 9 height 9
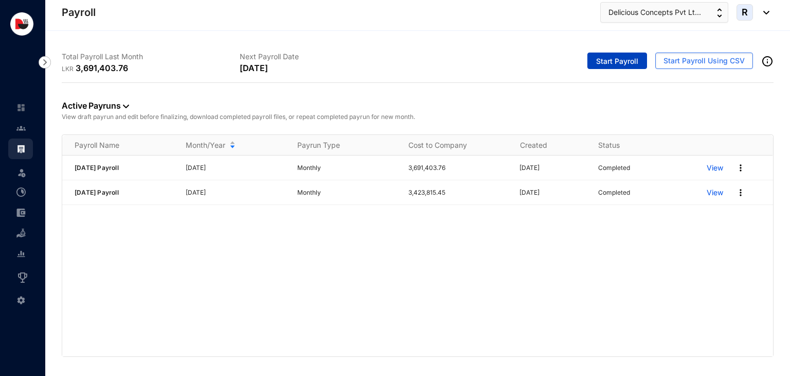
click at [627, 60] on span "Start Payroll" at bounding box center [617, 61] width 42 height 10
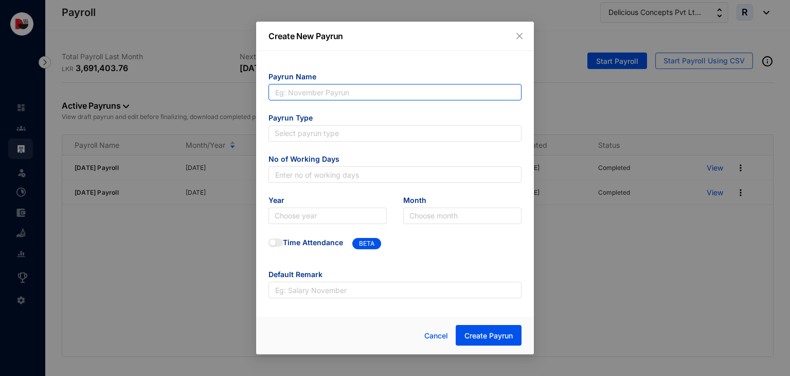
click at [333, 96] on input "text" at bounding box center [395, 92] width 253 height 16
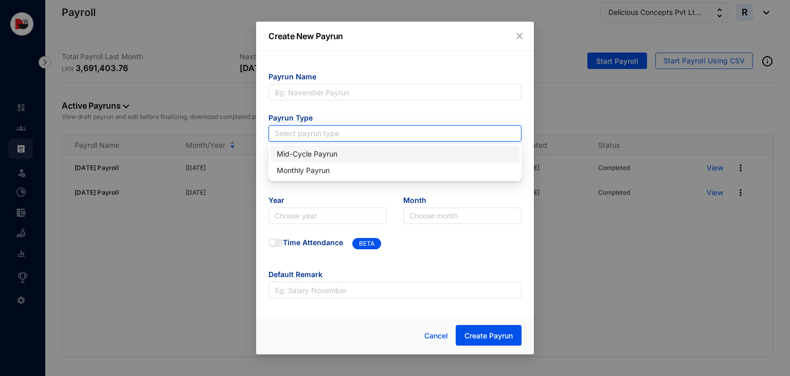
click at [472, 138] on input "search" at bounding box center [395, 133] width 241 height 15
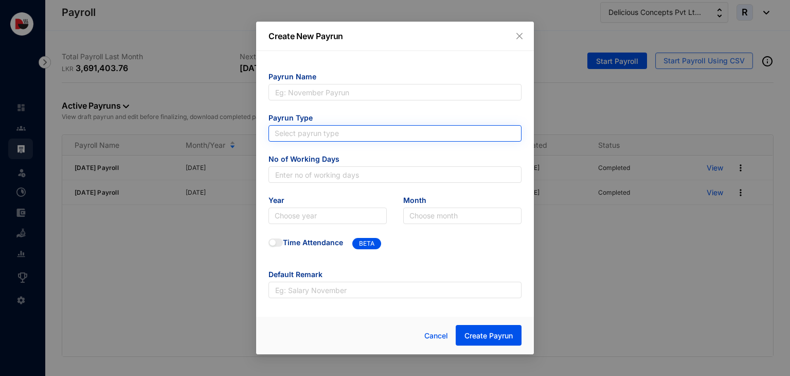
click at [472, 138] on input "search" at bounding box center [395, 133] width 241 height 15
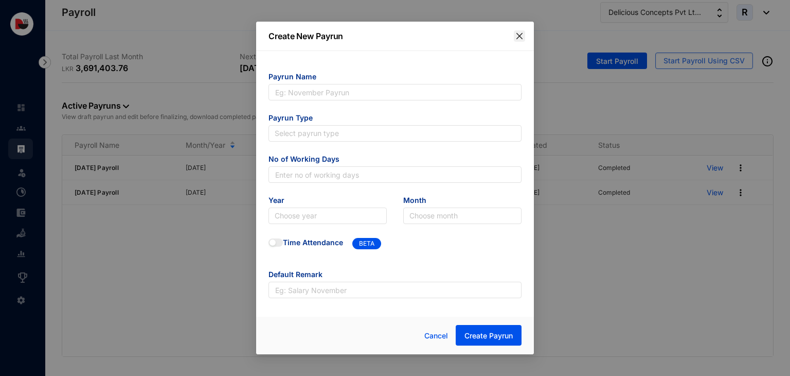
click at [520, 35] on icon "close" at bounding box center [520, 36] width 6 height 6
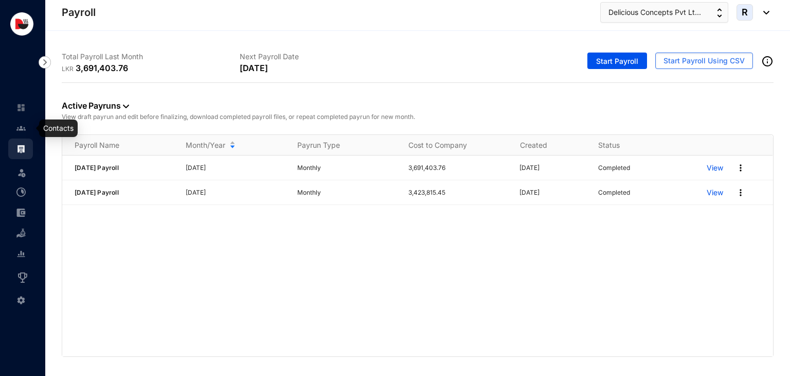
click at [23, 128] on img at bounding box center [20, 127] width 9 height 9
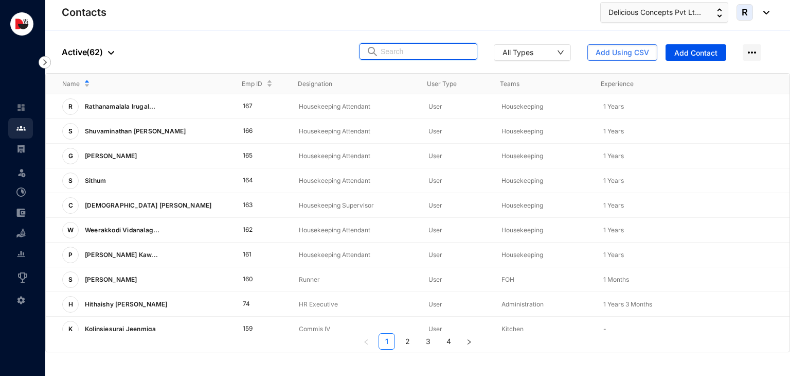
click at [442, 54] on input "text" at bounding box center [426, 51] width 90 height 15
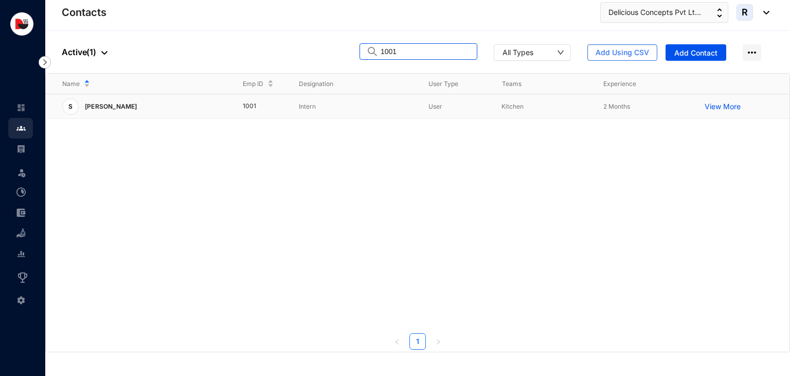
type input "1001"
click at [723, 102] on p "View More" at bounding box center [725, 106] width 41 height 10
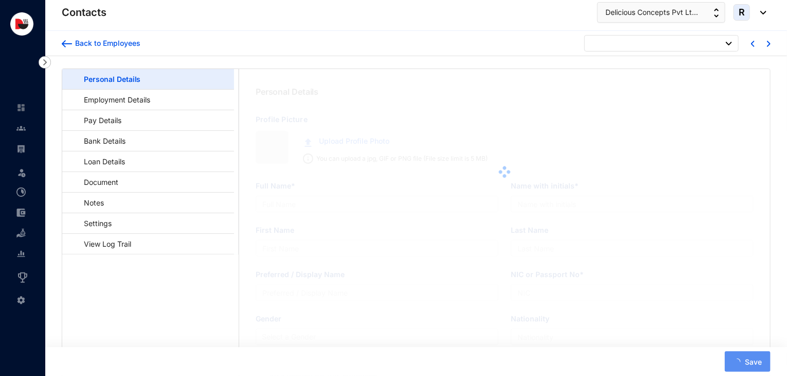
type input "[PERSON_NAME]"
type input "S.Yathushan"
type input "Yathushan"
type input "200209610181"
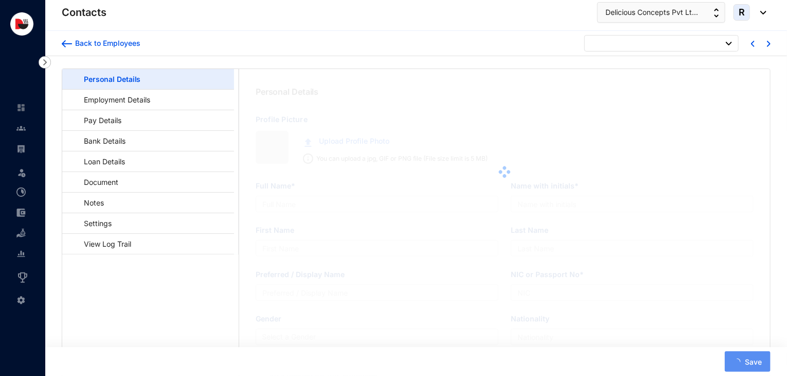
type input "769897622"
type input "[STREET_ADDRESS]."
type input "[DATE]"
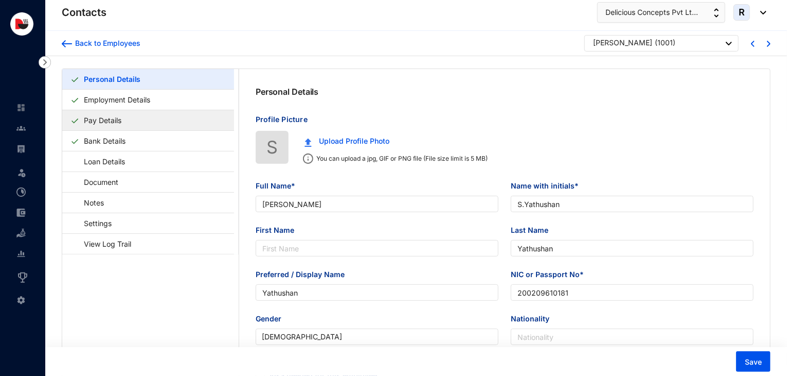
click at [126, 123] on link "Pay Details" at bounding box center [103, 120] width 46 height 21
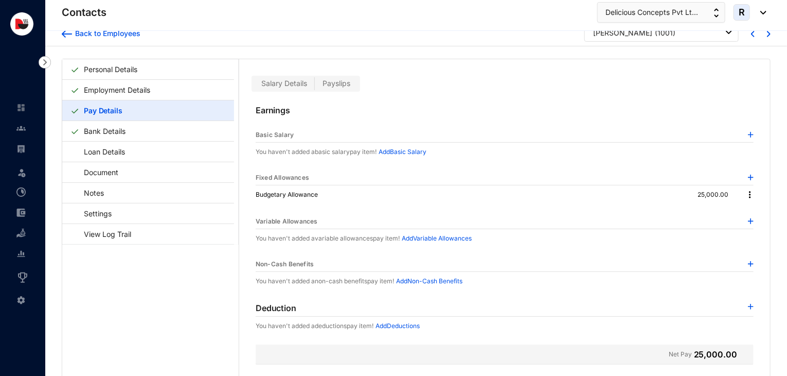
scroll to position [25, 0]
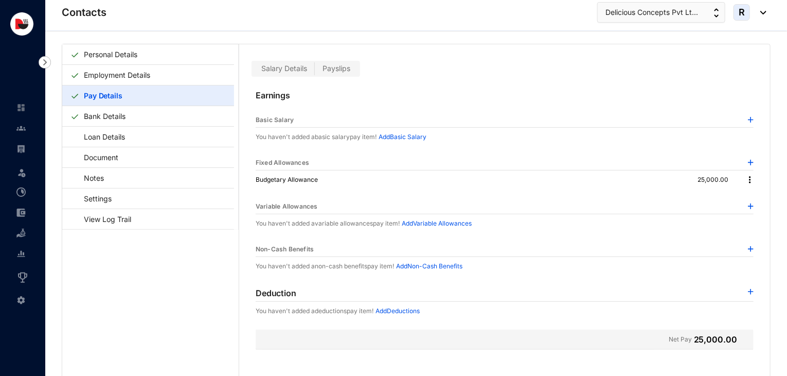
click at [748, 206] on img at bounding box center [751, 206] width 6 height 6
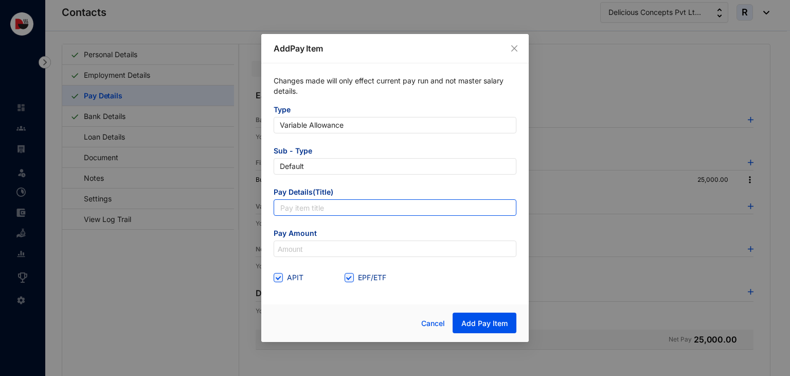
click at [385, 210] on input "text" at bounding box center [395, 207] width 243 height 16
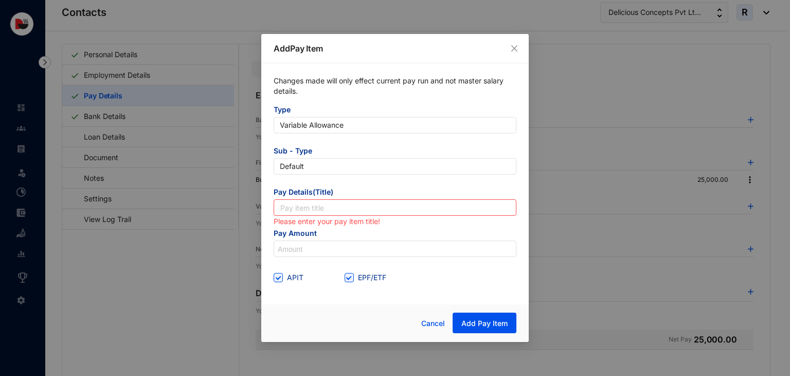
click at [424, 182] on form "Type Variable Allowance Sub - Type Default Pay Details(Title) Please enter your…" at bounding box center [395, 194] width 243 height 181
click at [515, 51] on icon "close" at bounding box center [514, 48] width 8 height 8
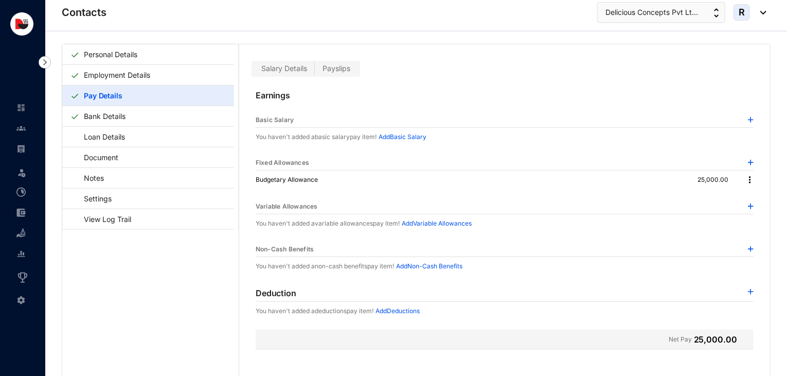
click at [748, 163] on img at bounding box center [751, 162] width 6 height 6
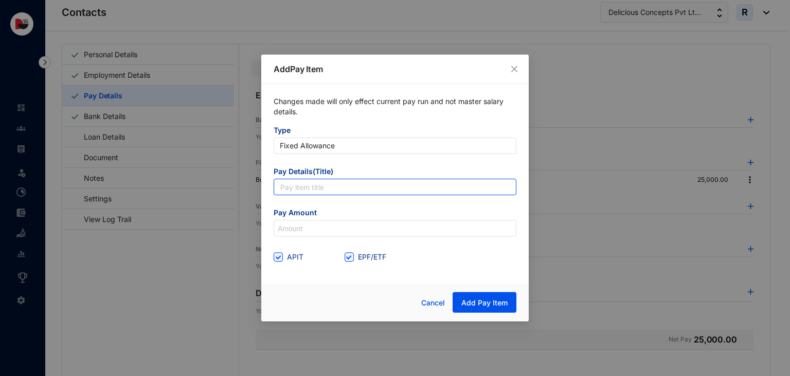
click at [404, 189] on input "text" at bounding box center [395, 187] width 243 height 16
click at [519, 70] on span "Close" at bounding box center [514, 69] width 11 height 8
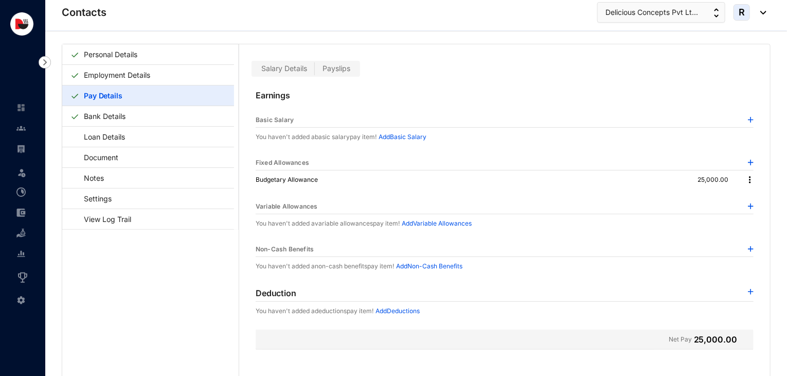
click at [746, 178] on img at bounding box center [750, 179] width 10 height 10
click at [756, 201] on span "Edit" at bounding box center [762, 195] width 22 height 11
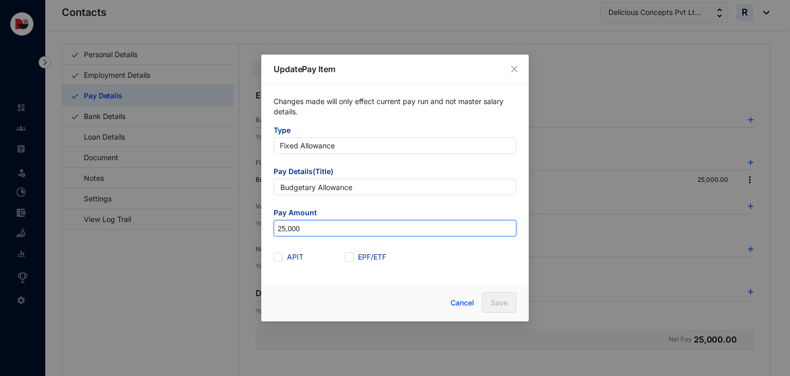
drag, startPoint x: 314, startPoint y: 230, endPoint x: 220, endPoint y: 229, distance: 93.6
click at [220, 229] on div "Update Pay Item Changes made will only effect current pay run and not master sa…" at bounding box center [395, 188] width 790 height 376
type input "30,000"
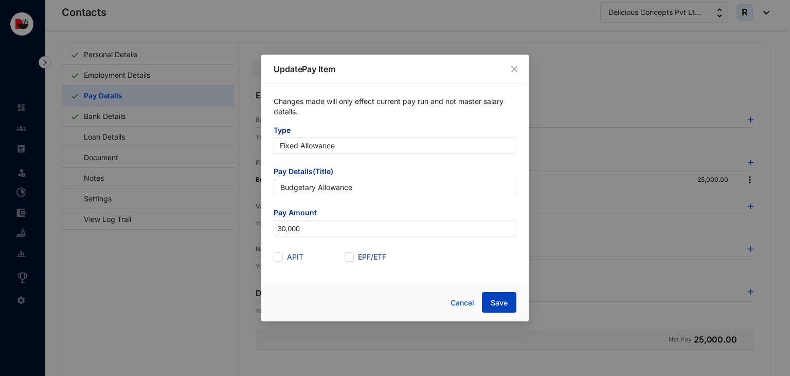
click at [497, 306] on span "Save" at bounding box center [499, 302] width 17 height 10
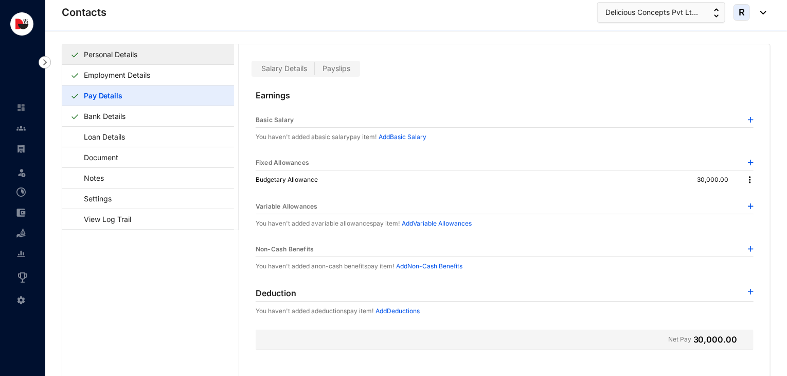
scroll to position [0, 0]
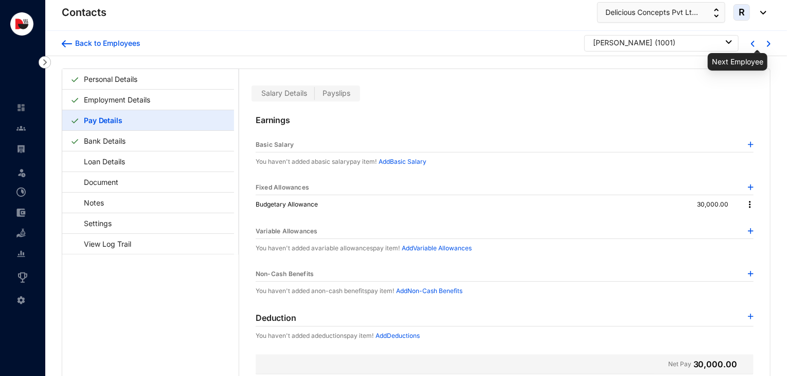
click at [767, 44] on img at bounding box center [769, 44] width 4 height 6
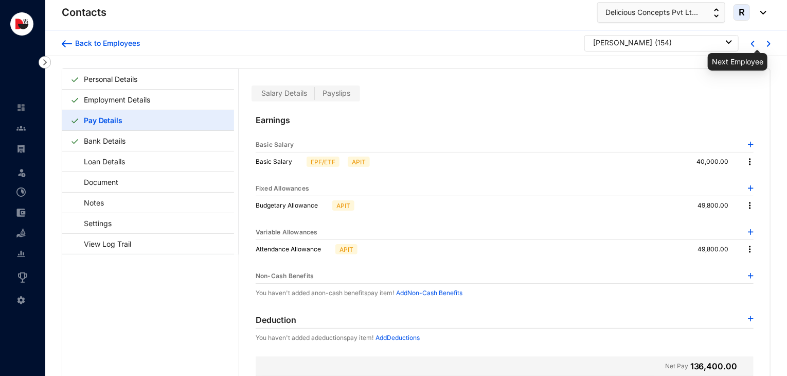
click at [767, 44] on img at bounding box center [769, 44] width 4 height 6
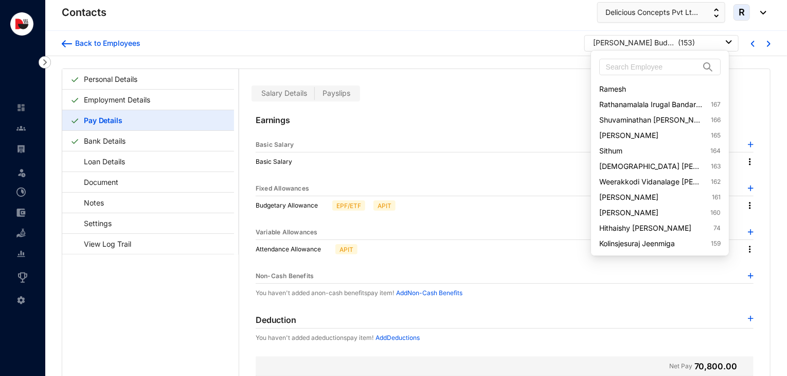
click at [704, 45] on div "[PERSON_NAME] Buddhie [PERSON_NAME] ( 153 )" at bounding box center [662, 43] width 139 height 10
click at [659, 66] on input "text" at bounding box center [653, 66] width 94 height 15
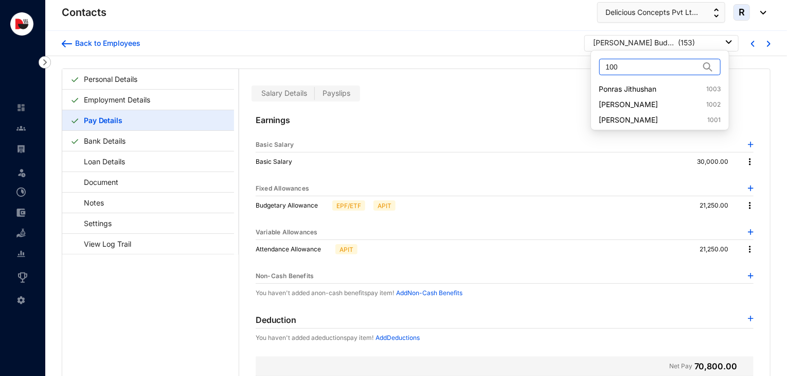
type input "1002"
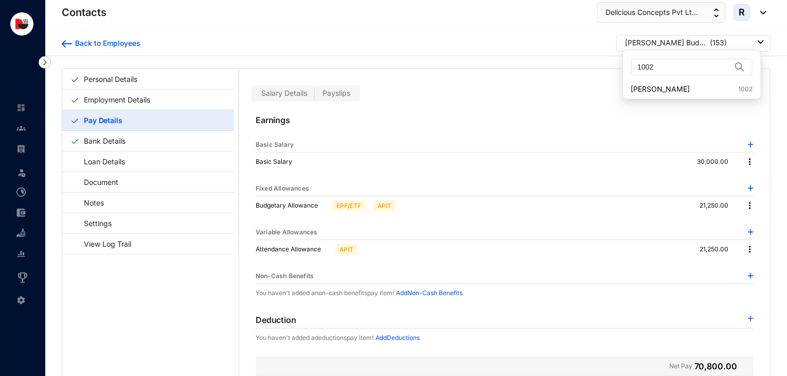
click at [677, 44] on div "[PERSON_NAME] Buddhie [PERSON_NAME]" at bounding box center [666, 43] width 82 height 10
click at [735, 65] on img at bounding box center [740, 67] width 12 height 10
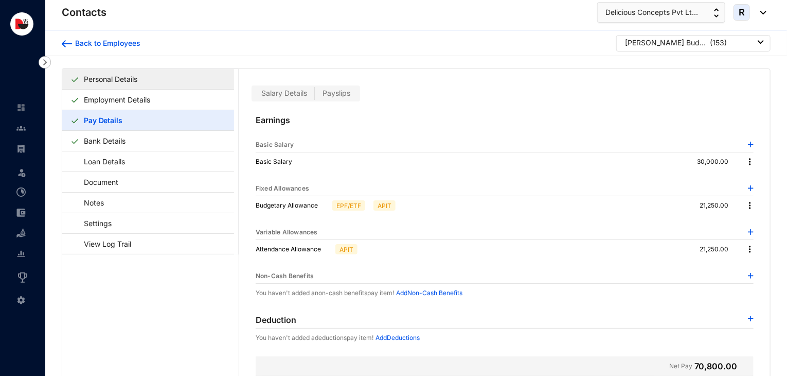
click at [141, 75] on link "Personal Details" at bounding box center [111, 78] width 62 height 21
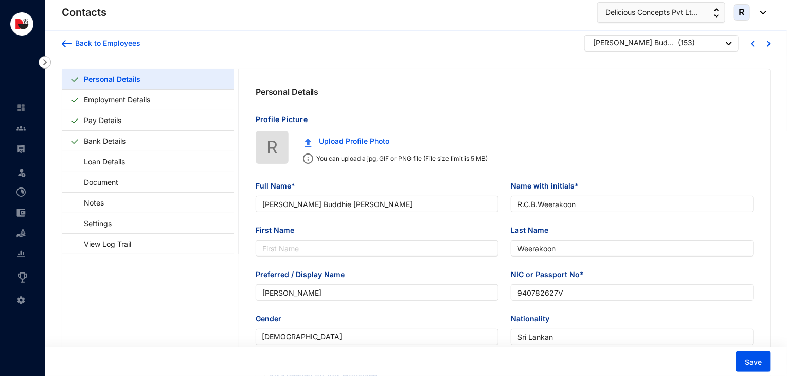
click at [733, 46] on div "[PERSON_NAME] Buddhie [PERSON_NAME] ( 153 )" at bounding box center [661, 43] width 154 height 16
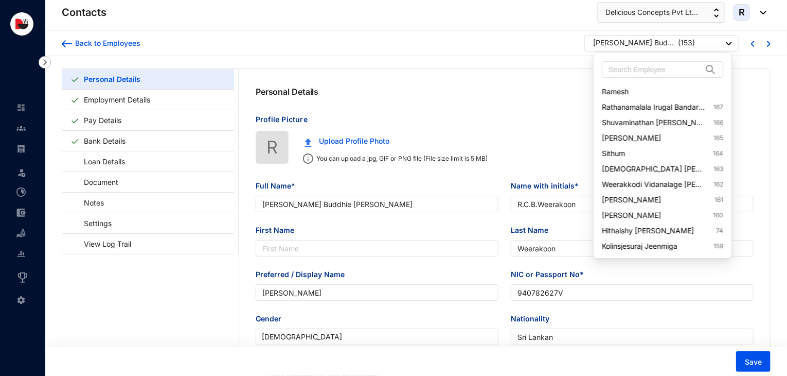
click at [712, 44] on div "[PERSON_NAME] Buddhie [PERSON_NAME] ( 153 )" at bounding box center [662, 44] width 139 height 13
click at [663, 70] on input "text" at bounding box center [656, 69] width 94 height 15
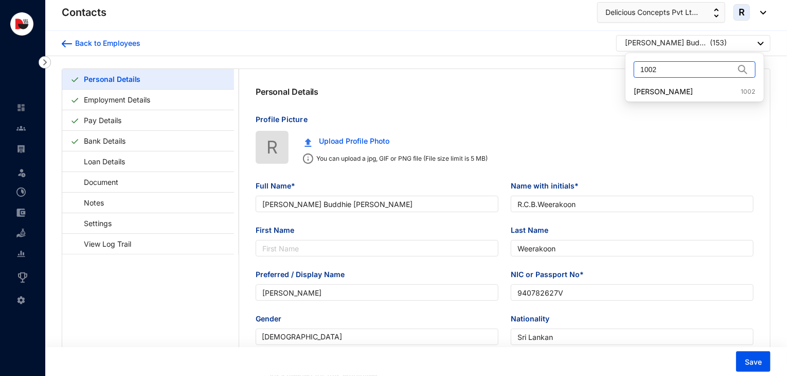
type input "1002"
click at [681, 94] on link "[PERSON_NAME] 1002" at bounding box center [694, 91] width 121 height 10
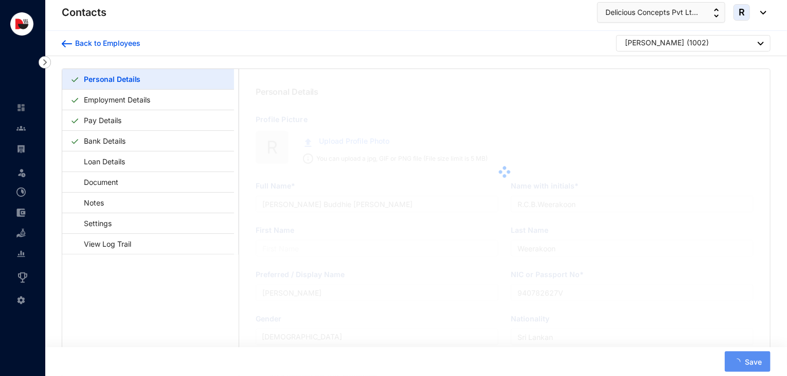
type input "[PERSON_NAME]"
type input "R.Santhosh"
type input "[PERSON_NAME]"
type input "200705200830"
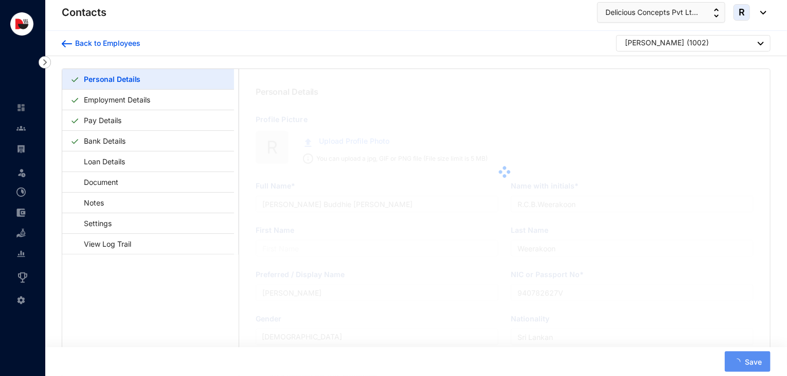
type input "763726686"
type input "[STREET_ADDRESS]"
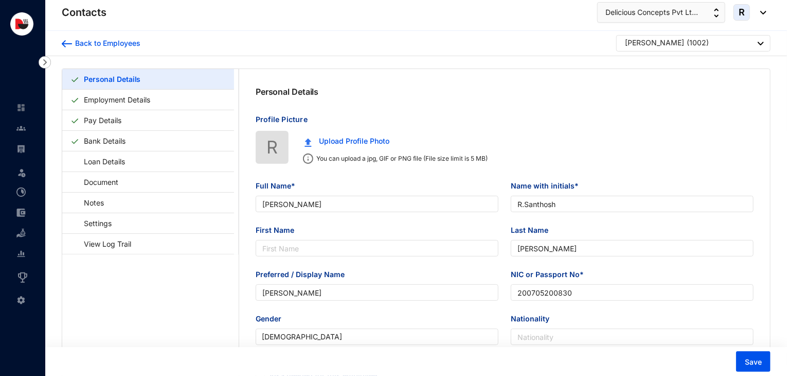
type input "[DATE]"
click at [126, 129] on link "Pay Details" at bounding box center [103, 120] width 46 height 21
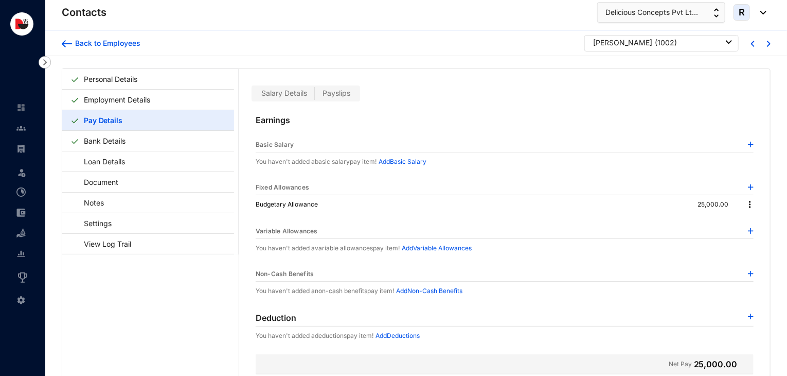
click at [749, 203] on img at bounding box center [750, 204] width 10 height 10
click at [757, 221] on span "Edit" at bounding box center [762, 221] width 22 height 11
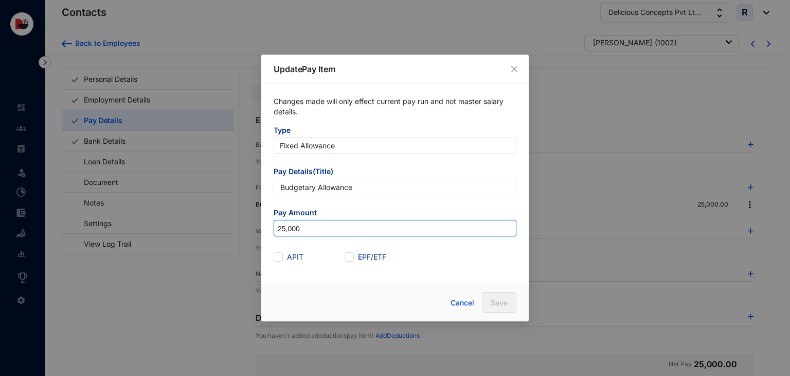
drag, startPoint x: 319, startPoint y: 230, endPoint x: 245, endPoint y: 228, distance: 74.1
click at [245, 228] on div "Update Pay Item Changes made will only effect current pay run and not master sa…" at bounding box center [395, 188] width 790 height 376
type input "30,000"
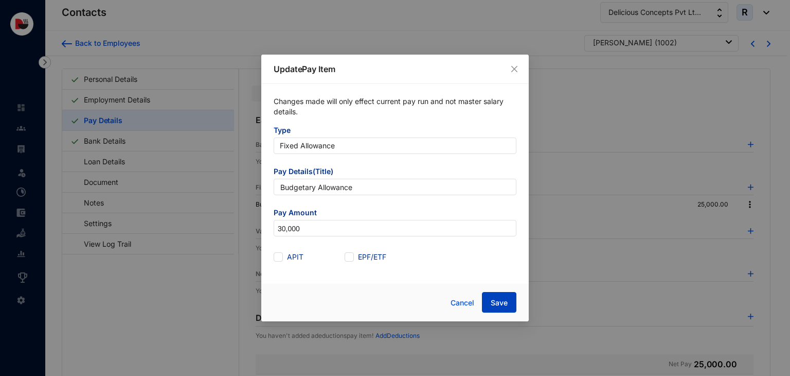
click at [495, 306] on span "Save" at bounding box center [499, 302] width 17 height 10
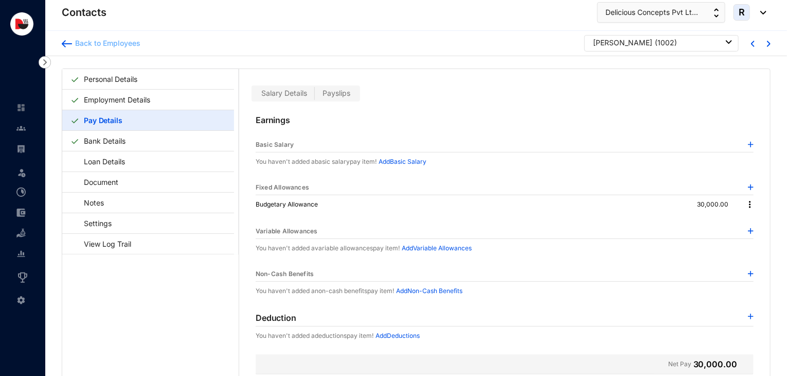
click at [119, 43] on div "Back to Employees" at bounding box center [106, 43] width 68 height 10
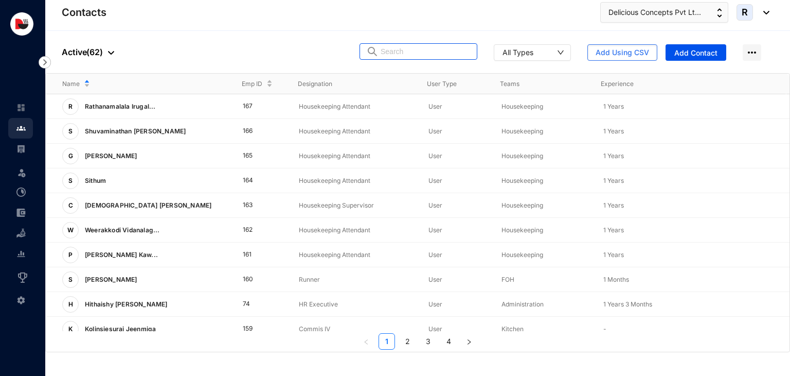
click at [430, 52] on input "text" at bounding box center [426, 51] width 90 height 15
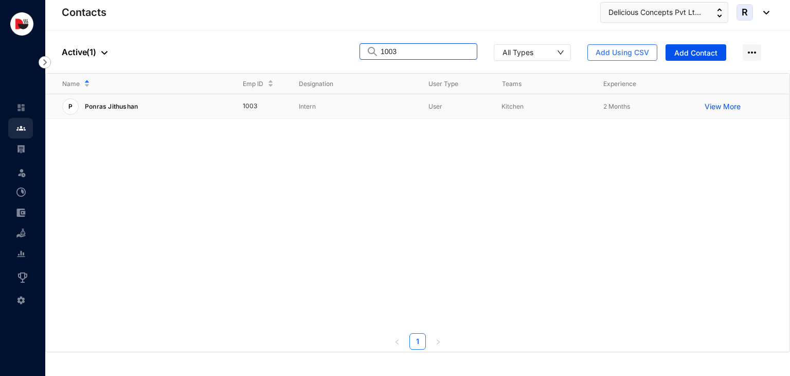
type input "1003"
click at [399, 104] on p "Intern" at bounding box center [355, 106] width 113 height 10
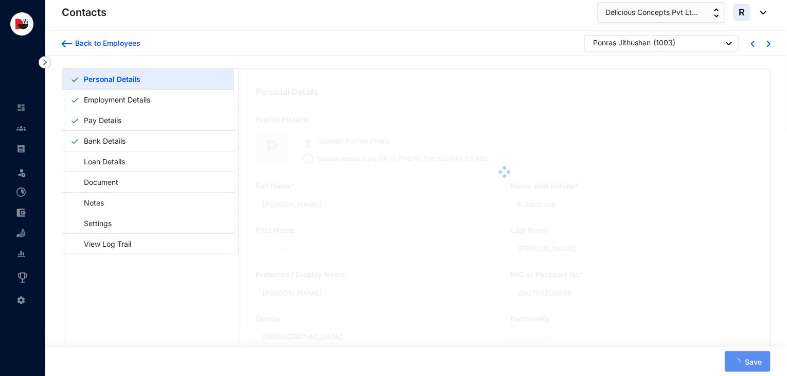
type input "Ponras Jithushan"
type input "P.Jithushan"
type input "Jithushan"
type input "[PERSON_NAME]"
type input "200335810906"
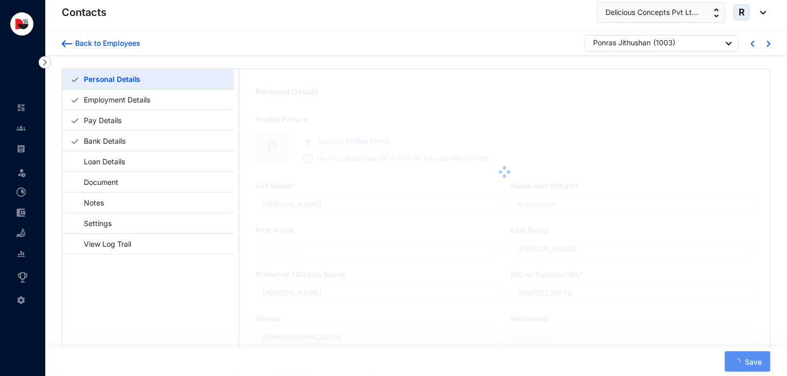
type input "762758770"
type input "[STREET_ADDRESS]."
type input "[DATE]"
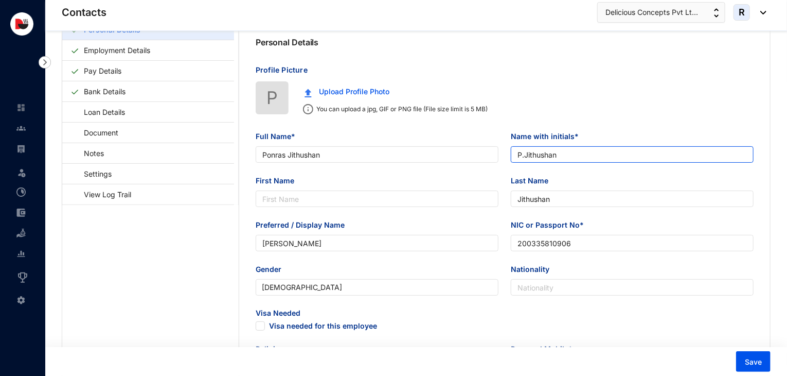
scroll to position [58, 0]
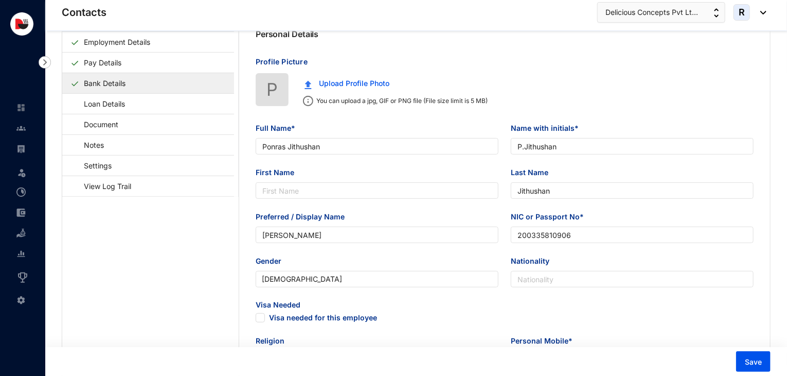
click at [130, 87] on link "Bank Details" at bounding box center [105, 83] width 50 height 21
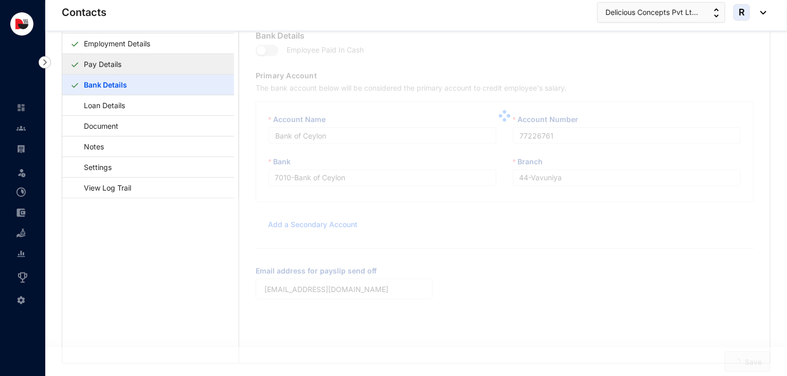
click at [126, 70] on link "Pay Details" at bounding box center [103, 64] width 46 height 21
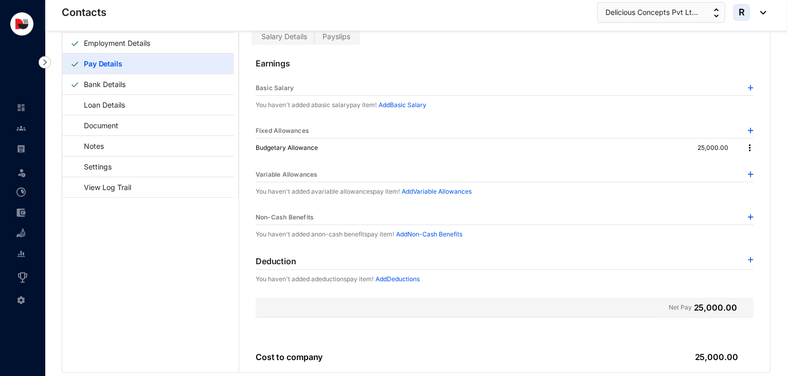
click at [748, 147] on img at bounding box center [750, 148] width 10 height 10
click at [756, 163] on span "Edit" at bounding box center [762, 164] width 22 height 11
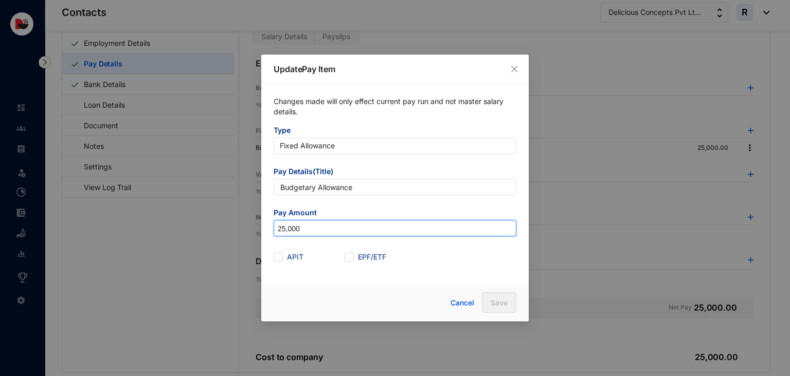
drag, startPoint x: 319, startPoint y: 226, endPoint x: 192, endPoint y: 231, distance: 126.7
click at [192, 231] on div "Update Pay Item Changes made will only effect current pay run and not master sa…" at bounding box center [395, 188] width 790 height 376
type input "30,000"
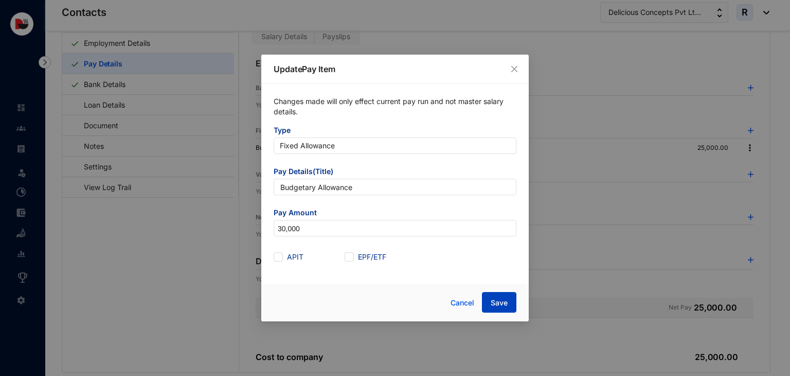
click at [493, 300] on span "Save" at bounding box center [499, 302] width 17 height 10
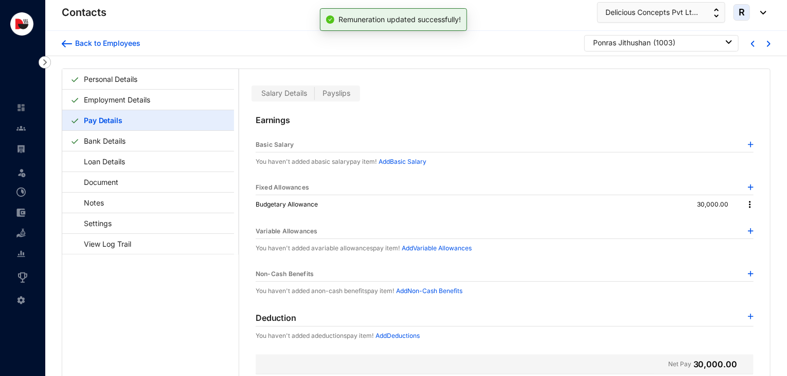
click at [130, 48] on div "Back to Employees" at bounding box center [101, 43] width 79 height 16
click at [131, 44] on div "Back to Employees" at bounding box center [106, 43] width 68 height 10
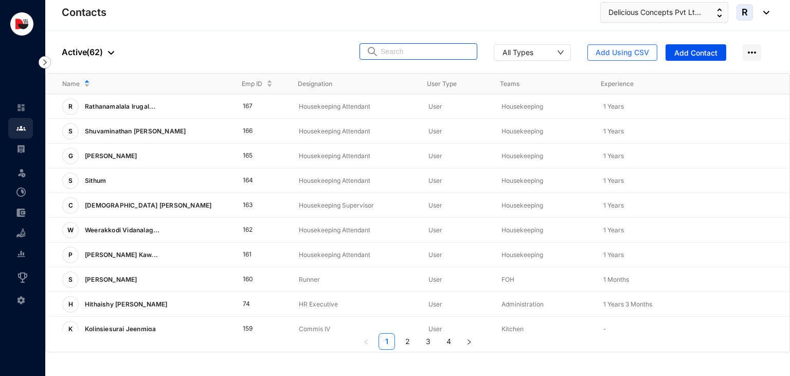
click at [421, 52] on input "text" at bounding box center [426, 51] width 90 height 15
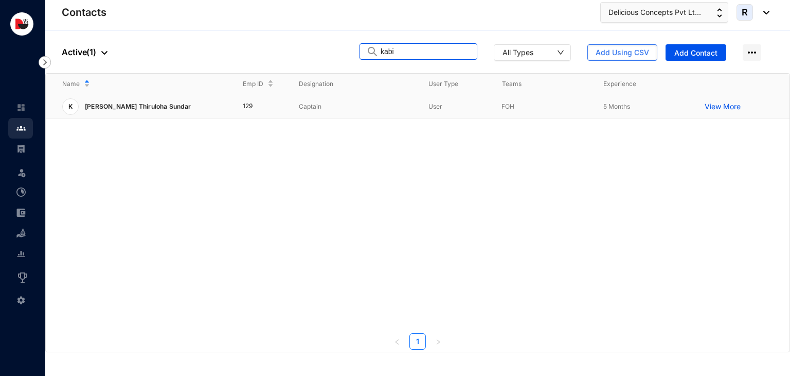
type input "kabi"
click at [309, 108] on p "Captain" at bounding box center [355, 106] width 113 height 10
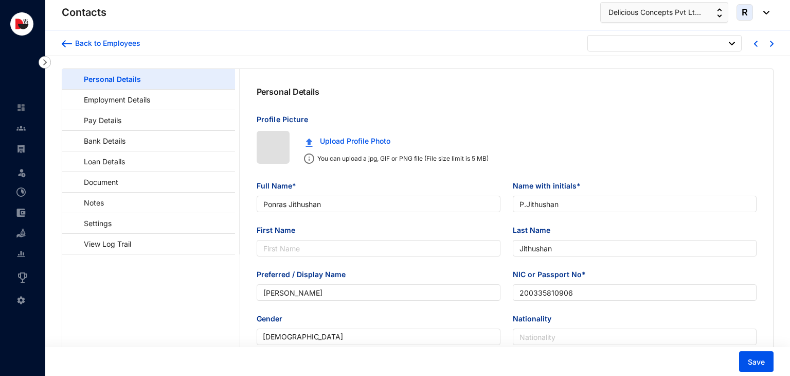
type input "[DATE]"
type input "[PERSON_NAME] Thiruloha Sundar"
type input "[PERSON_NAME]"
type input "Sundar"
type input "[PERSON_NAME]"
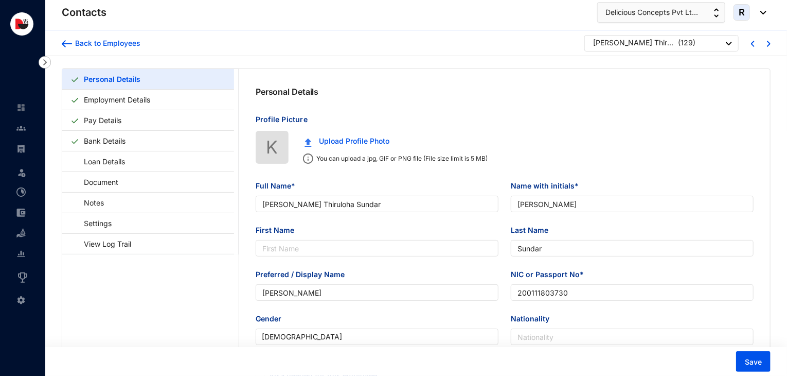
type input "200111803730"
type input "721969549"
type input "104/1 Duckwaro Rangala."
type input "[DATE]"
click at [126, 126] on link "Pay Details" at bounding box center [103, 120] width 46 height 21
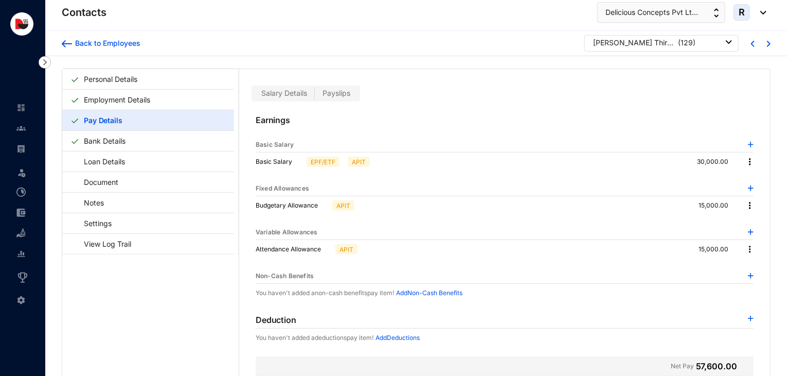
click at [749, 205] on img at bounding box center [750, 205] width 10 height 10
click at [757, 223] on span "Edit" at bounding box center [762, 222] width 22 height 11
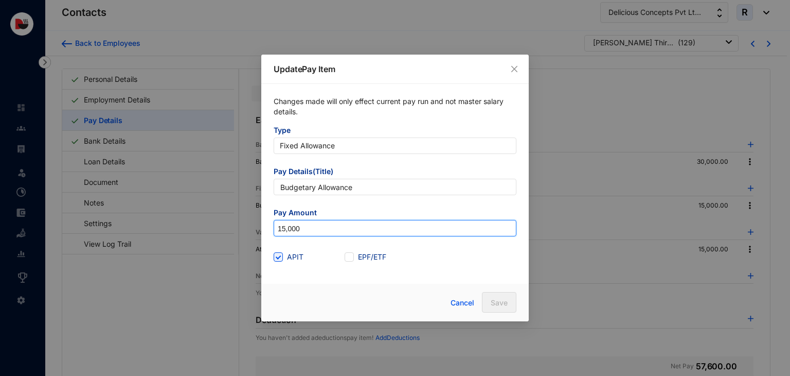
drag, startPoint x: 317, startPoint y: 227, endPoint x: 232, endPoint y: 234, distance: 85.7
click at [232, 234] on div "Update Pay Item Changes made will only effect current pay run and not master sa…" at bounding box center [395, 188] width 790 height 376
type input "17,500"
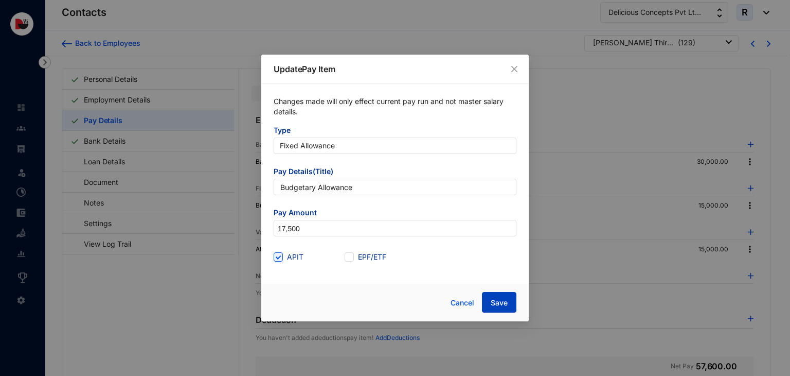
click at [488, 297] on button "Save" at bounding box center [499, 302] width 34 height 21
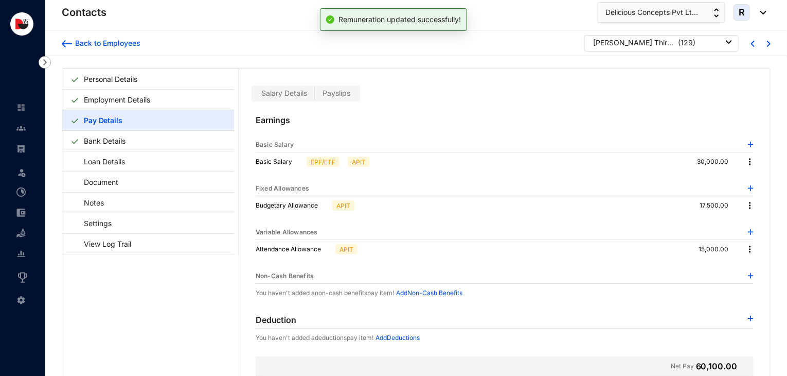
click at [751, 245] on img at bounding box center [750, 249] width 10 height 10
click at [753, 264] on span "Edit" at bounding box center [762, 265] width 22 height 11
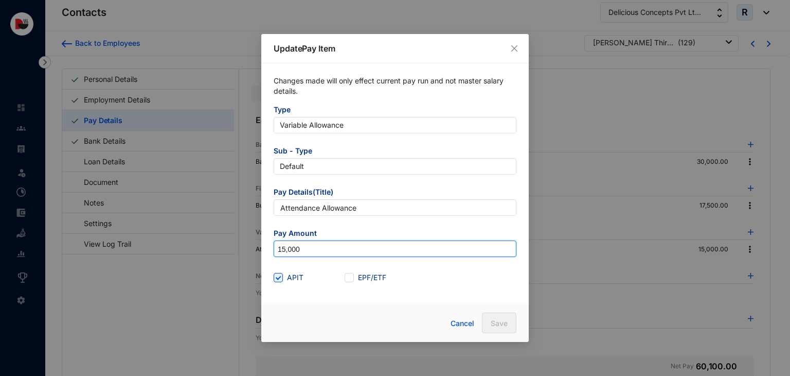
drag, startPoint x: 309, startPoint y: 245, endPoint x: 210, endPoint y: 260, distance: 99.4
click at [210, 260] on div "Update Pay Item Changes made will only effect current pay run and not master sa…" at bounding box center [395, 188] width 790 height 376
type input "17,500"
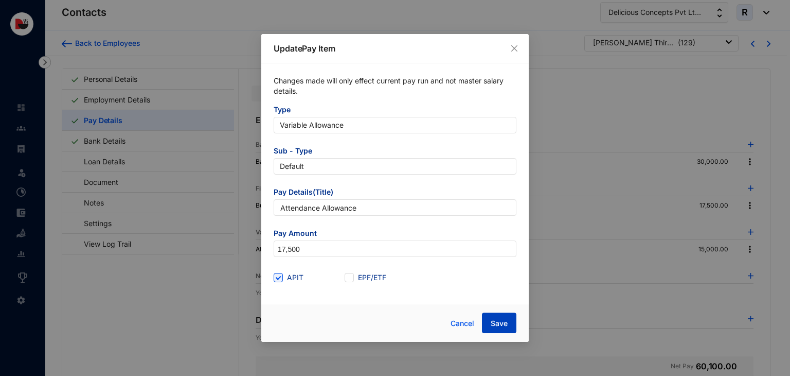
click at [502, 326] on span "Save" at bounding box center [499, 323] width 17 height 10
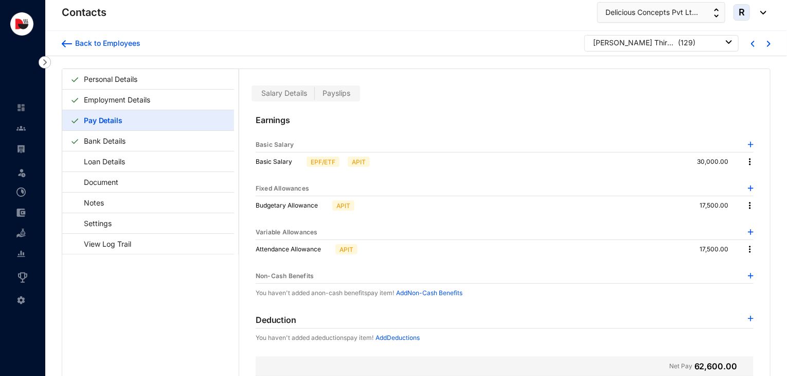
click at [350, 89] on span "Payslips" at bounding box center [337, 92] width 28 height 9
click at [315, 96] on input "Payslips" at bounding box center [315, 96] width 0 height 0
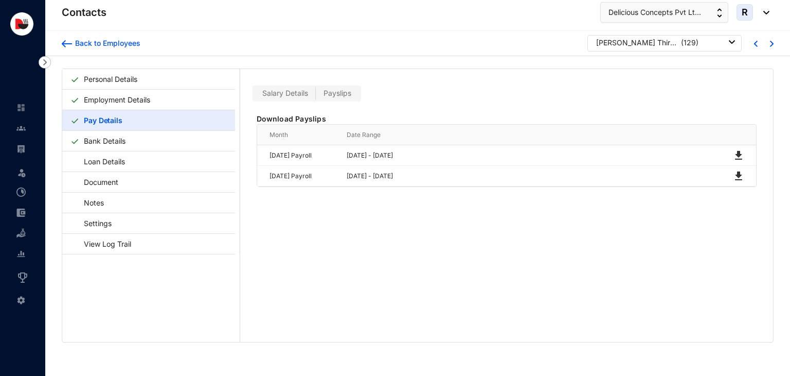
click at [301, 95] on span "Salary Details" at bounding box center [285, 92] width 46 height 9
click at [255, 96] on input "Salary Details" at bounding box center [255, 96] width 0 height 0
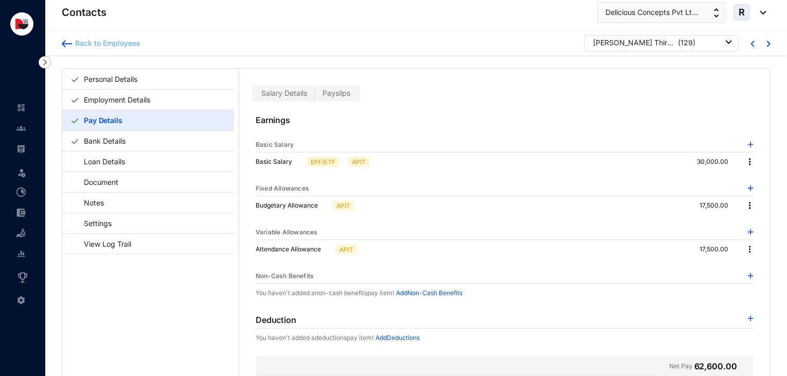
click at [110, 46] on div "Back to Employees" at bounding box center [106, 43] width 68 height 10
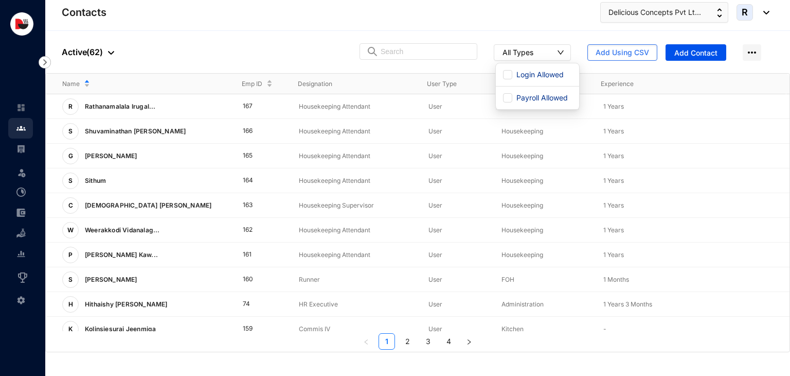
click at [527, 55] on div "All Types" at bounding box center [518, 52] width 31 height 10
click at [531, 73] on span "Login Allowed" at bounding box center [540, 74] width 56 height 11
click at [512, 73] on input "Login Allowed" at bounding box center [507, 74] width 9 height 9
checkbox input "true"
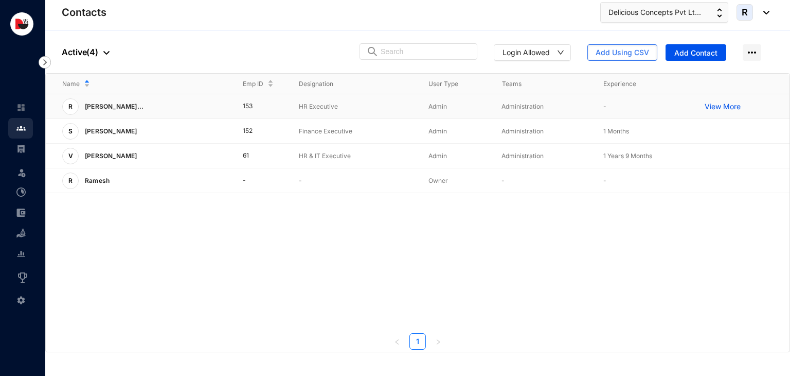
click at [724, 109] on p "View More" at bounding box center [725, 106] width 41 height 10
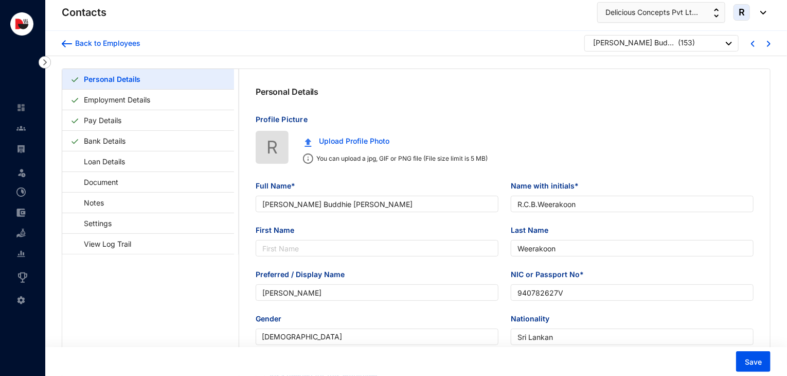
type input "[PERSON_NAME] Buddhie [PERSON_NAME]"
type input "R.C.B.Weerakoon"
type input "Weerakoon"
type input "[PERSON_NAME]"
type input "940782627V"
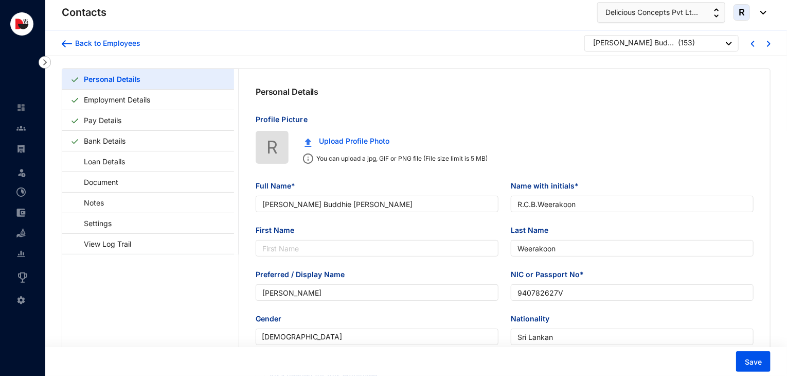
type input "Sri Lankan"
type input "778356394"
type input "[STREET_ADDRESS]"
type input "[DATE]"
click at [115, 224] on link "Settings" at bounding box center [92, 222] width 45 height 21
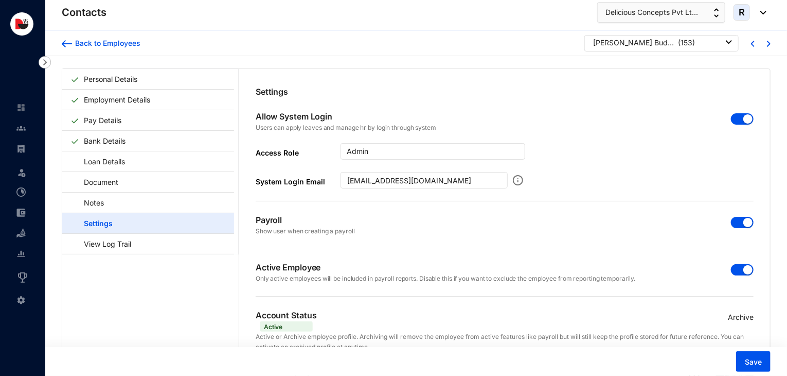
click at [738, 118] on button "button" at bounding box center [742, 118] width 23 height 11
click at [756, 360] on span "Save" at bounding box center [753, 362] width 17 height 10
click at [113, 43] on div "Back to Employees" at bounding box center [106, 43] width 68 height 10
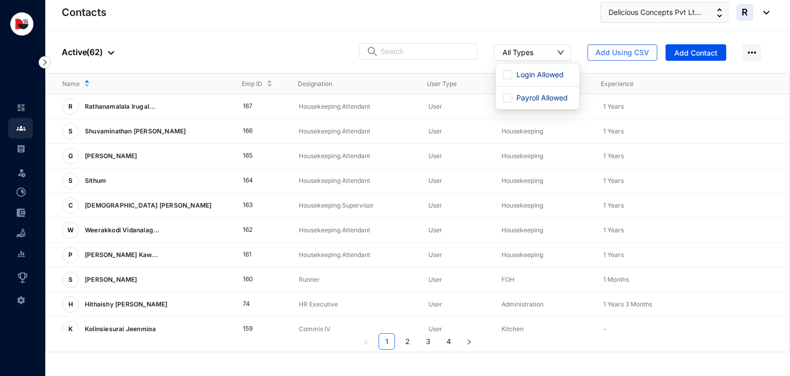
click at [555, 52] on button "All Types" at bounding box center [532, 52] width 77 height 16
click at [547, 71] on span "Login Allowed" at bounding box center [540, 74] width 56 height 11
click at [512, 71] on input "Login Allowed" at bounding box center [507, 74] width 9 height 9
checkbox input "true"
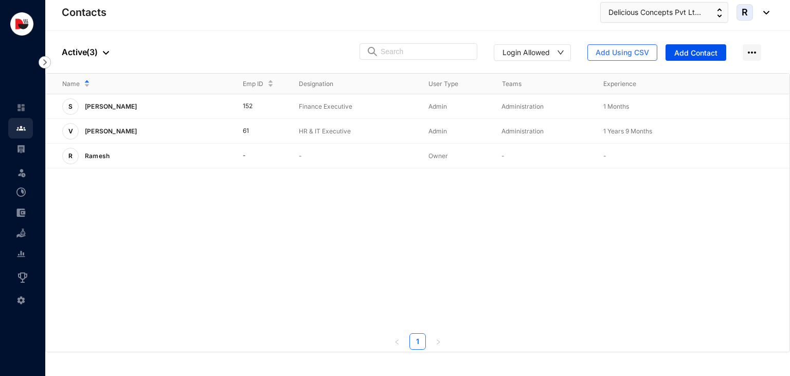
click at [457, 206] on div "S [PERSON_NAME] 152 Finance Executive Admin Administration 1 Months View More V…" at bounding box center [418, 212] width 744 height 237
click at [714, 131] on p "View More" at bounding box center [725, 131] width 41 height 10
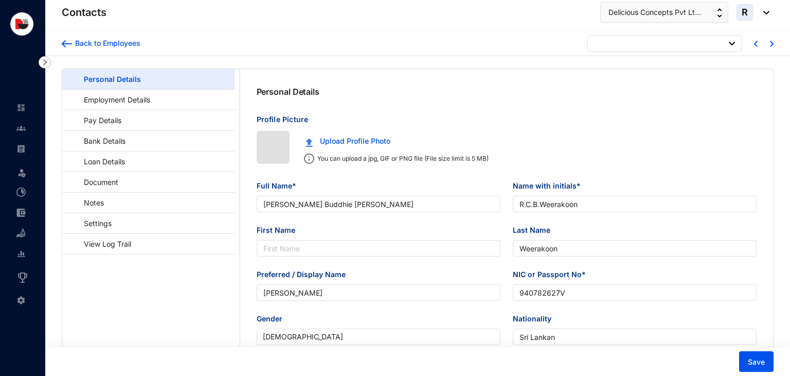
type input "[DATE]"
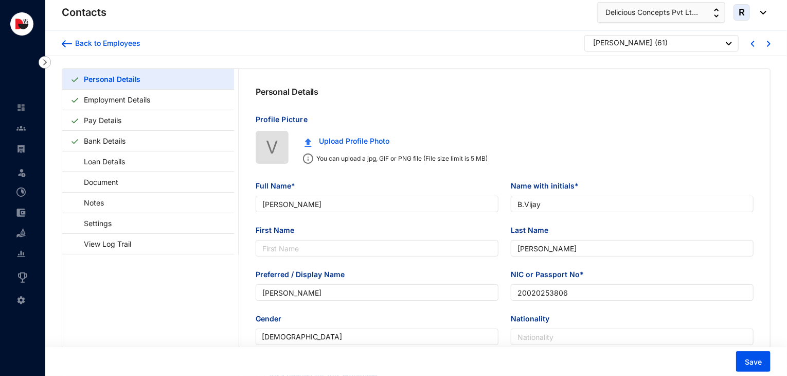
type input "[PERSON_NAME]"
type input "B.Vijay"
type input "[PERSON_NAME]"
type input "20020253806"
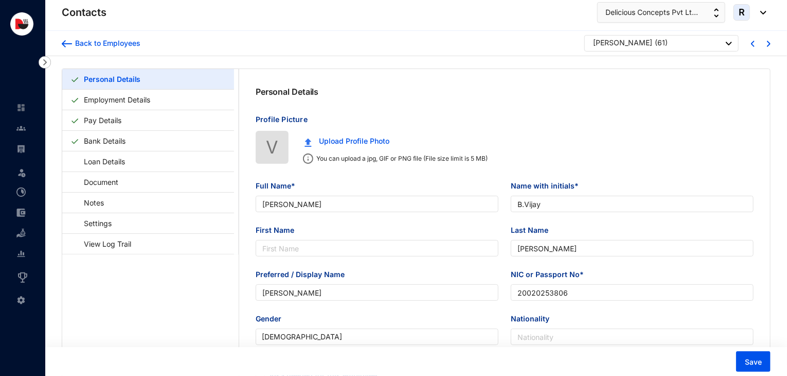
type input "760665082"
type input "[STREET_ADDRESS]."
type input "[PERSON_NAME]"
type input "Father"
type input "0775858750"
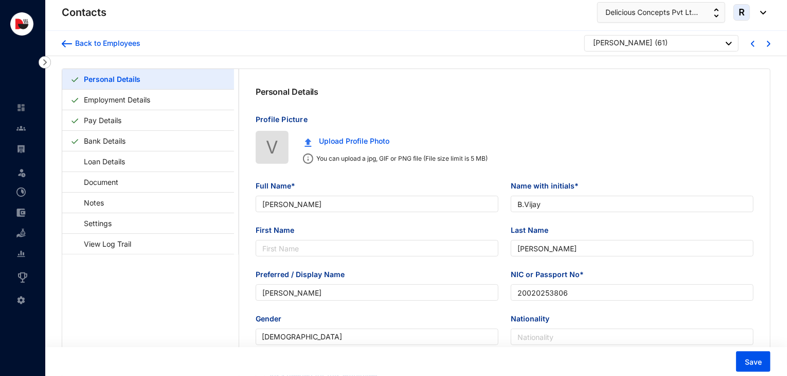
type input "[DATE]"
click at [145, 97] on link "Employment Details" at bounding box center [117, 99] width 75 height 21
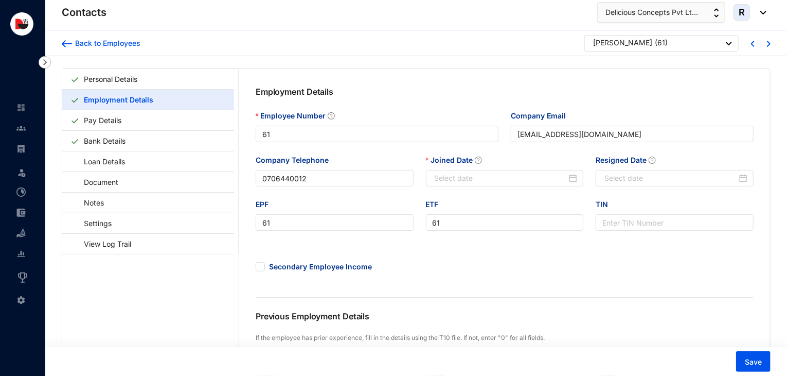
type input "[DATE]"
click at [126, 128] on link "Pay Details" at bounding box center [103, 120] width 46 height 21
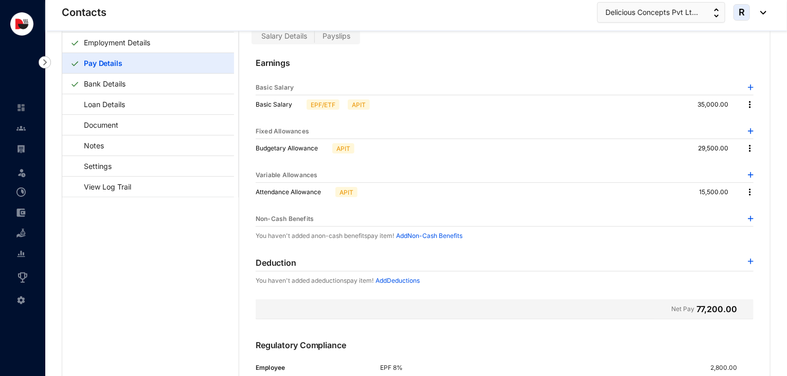
scroll to position [31, 0]
click at [130, 82] on link "Bank Details" at bounding box center [105, 84] width 50 height 21
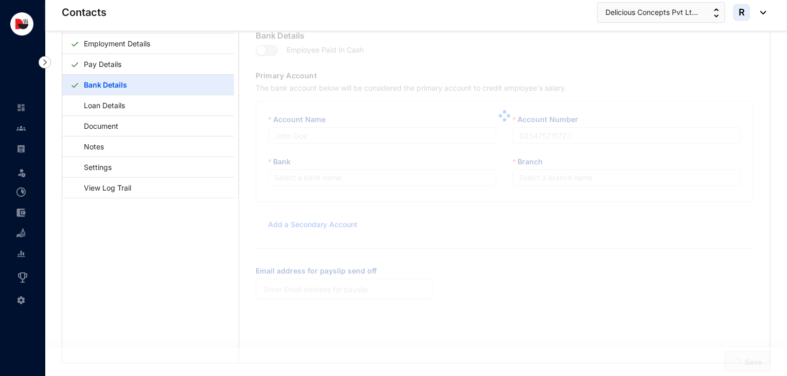
type input "[PERSON_NAME] National Bank"
type input "198020014913"
type input "[EMAIL_ADDRESS][DOMAIN_NAME]"
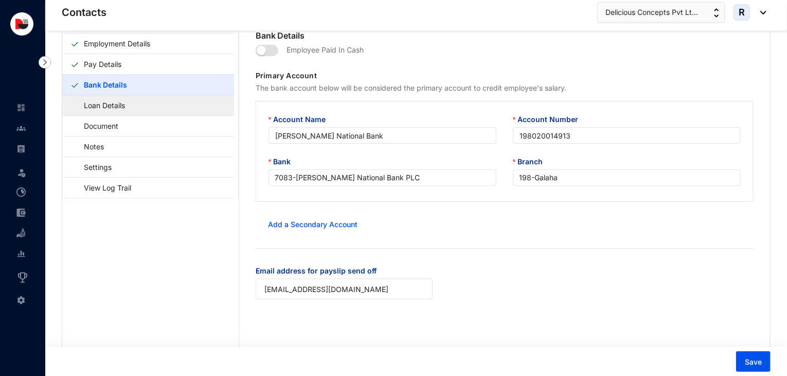
click at [129, 103] on link "Loan Details" at bounding box center [99, 105] width 58 height 21
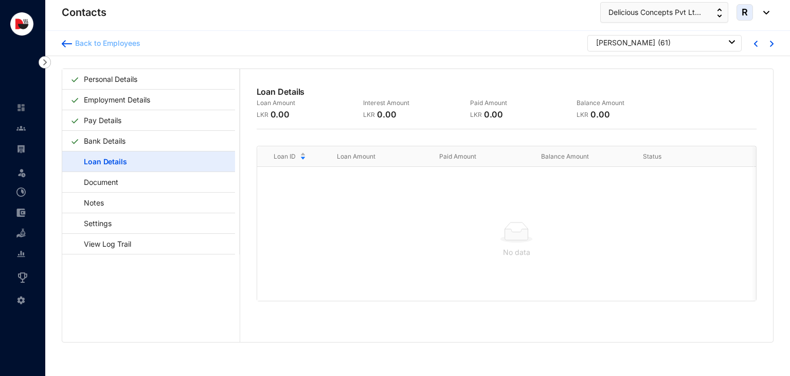
click at [130, 46] on div "Back to Employees" at bounding box center [106, 43] width 68 height 10
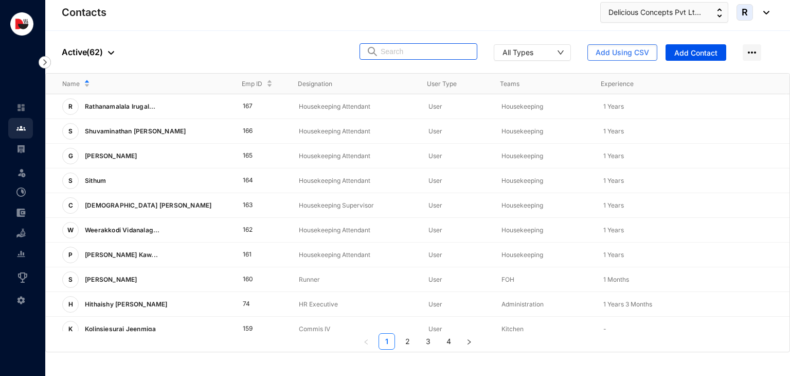
click at [437, 51] on input "text" at bounding box center [426, 51] width 90 height 15
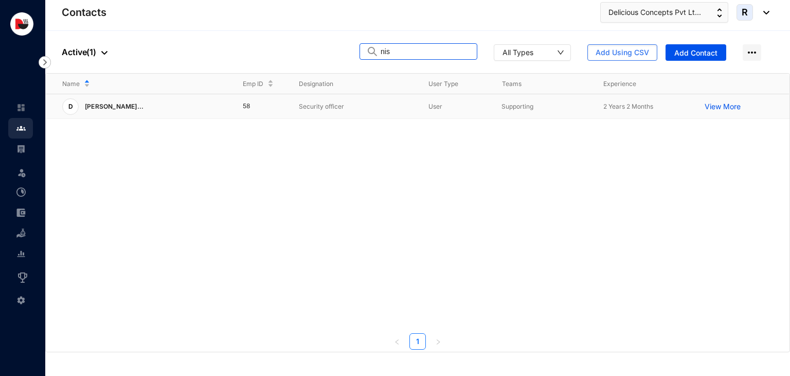
type input "nis"
click at [314, 116] on td "Security officer" at bounding box center [347, 106] width 130 height 25
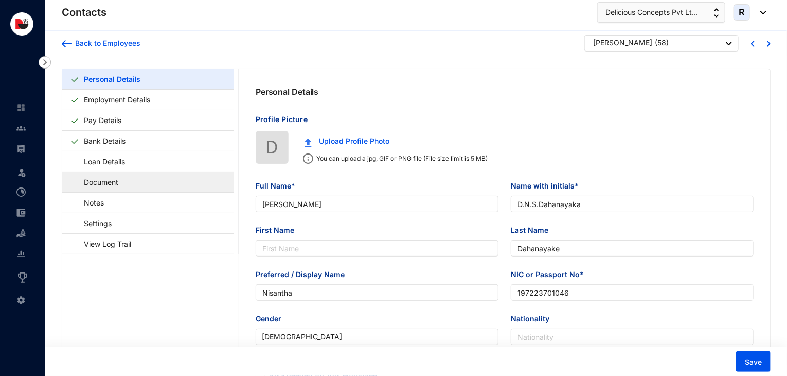
type input "[PERSON_NAME]"
type input "D.N.S.Dahanayaka"
type input "Dahanayake"
type input "Nisantha"
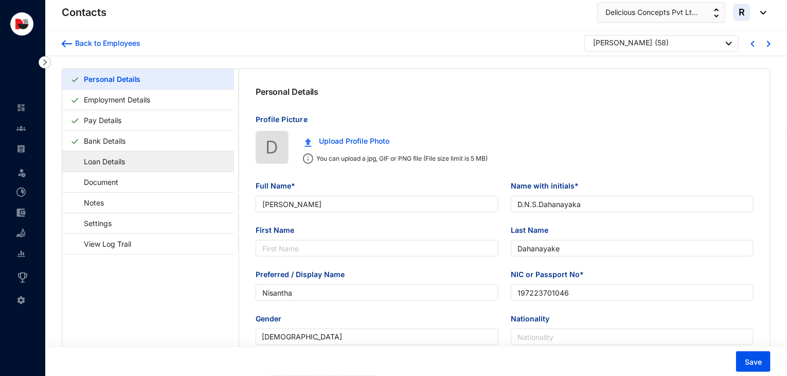
click at [129, 166] on link "Loan Details" at bounding box center [99, 161] width 58 height 21
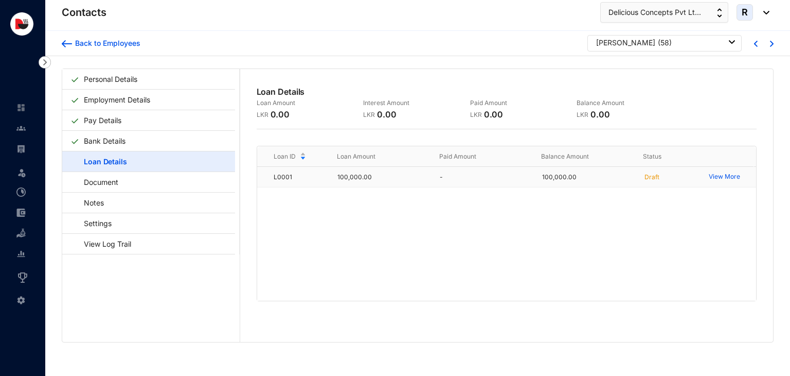
click at [710, 177] on p "View More" at bounding box center [725, 177] width 33 height 10
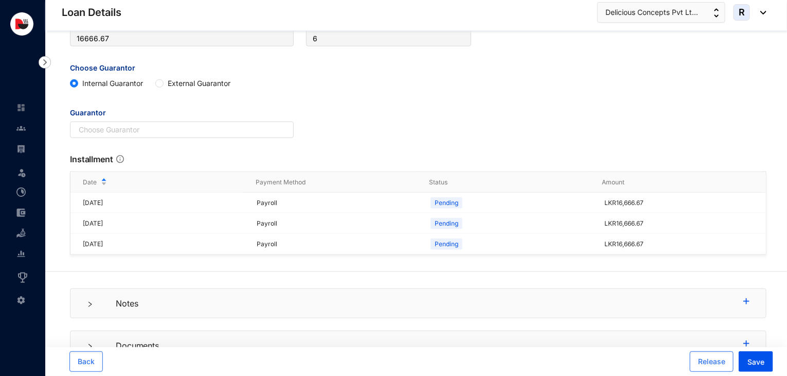
scroll to position [345, 0]
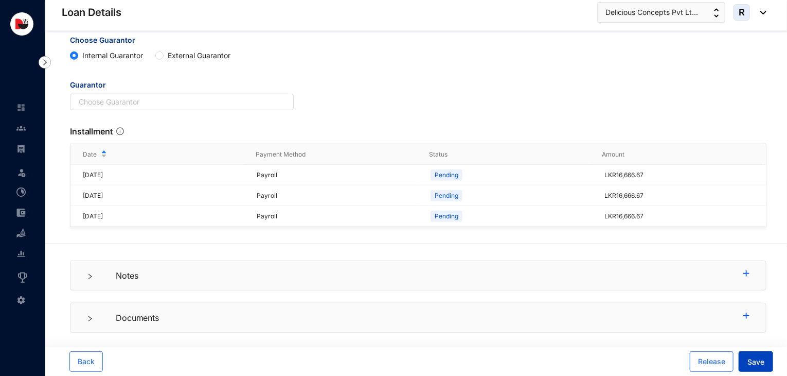
click at [754, 364] on span "Save" at bounding box center [756, 362] width 17 height 10
click at [443, 175] on p "Pending" at bounding box center [447, 175] width 24 height 10
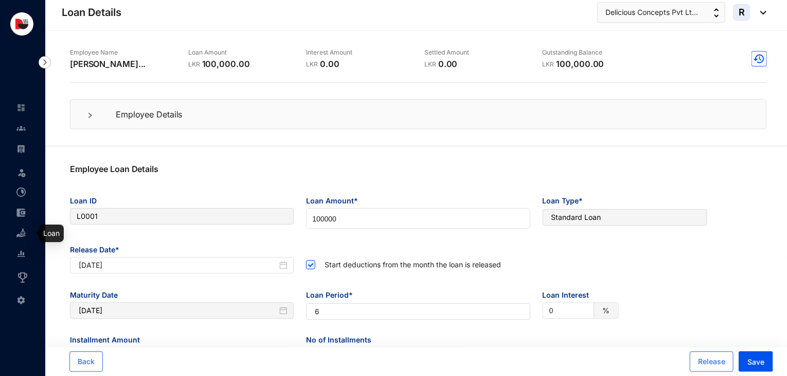
click at [25, 236] on img at bounding box center [20, 232] width 9 height 9
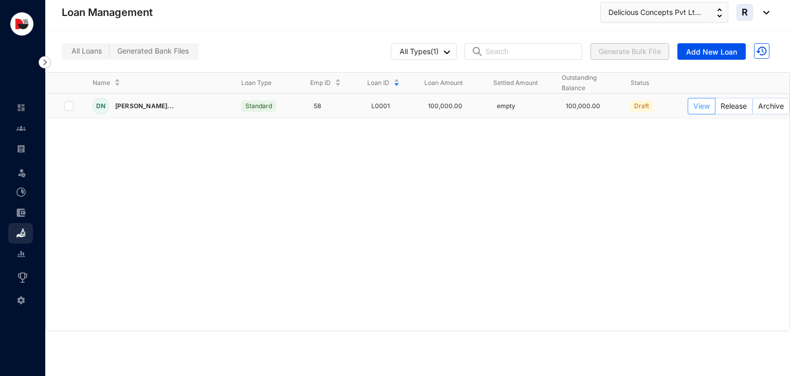
click at [710, 105] on button "View" at bounding box center [702, 106] width 28 height 16
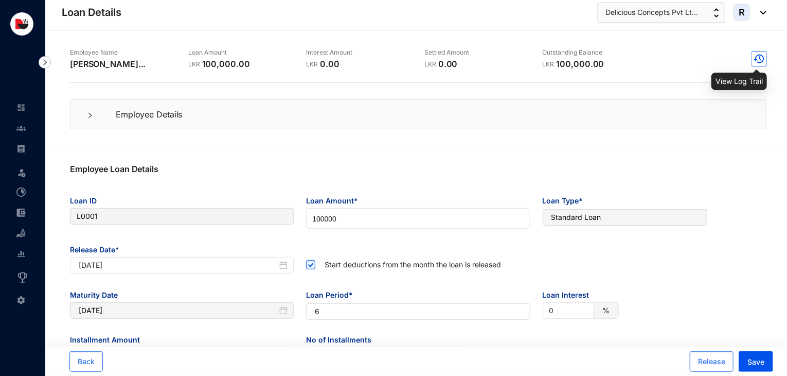
click at [764, 58] on img at bounding box center [759, 58] width 15 height 15
